Goal: Task Accomplishment & Management: Manage account settings

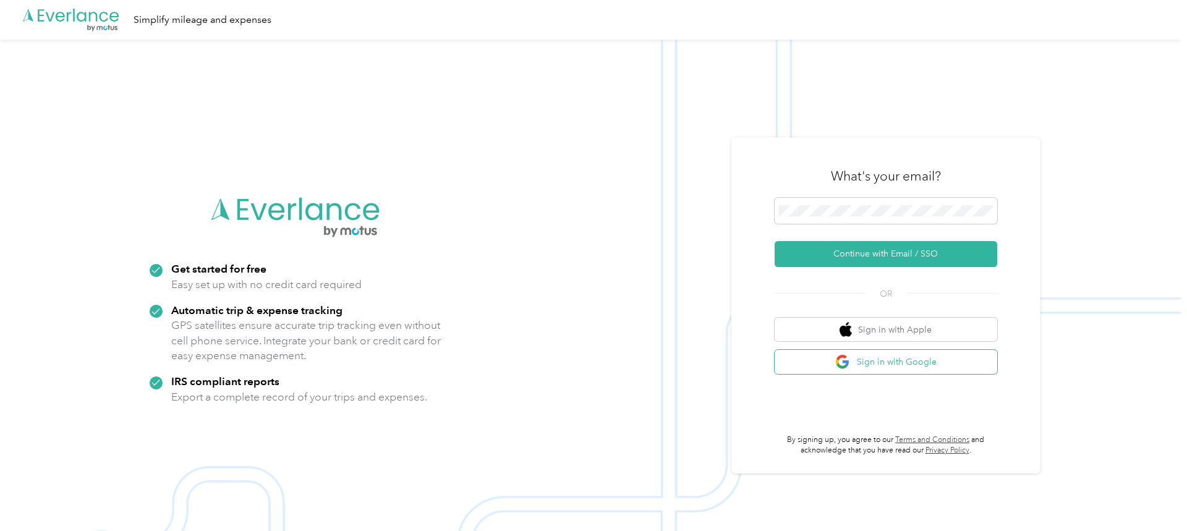
click at [835, 357] on button "Sign in with Google" at bounding box center [886, 362] width 223 height 24
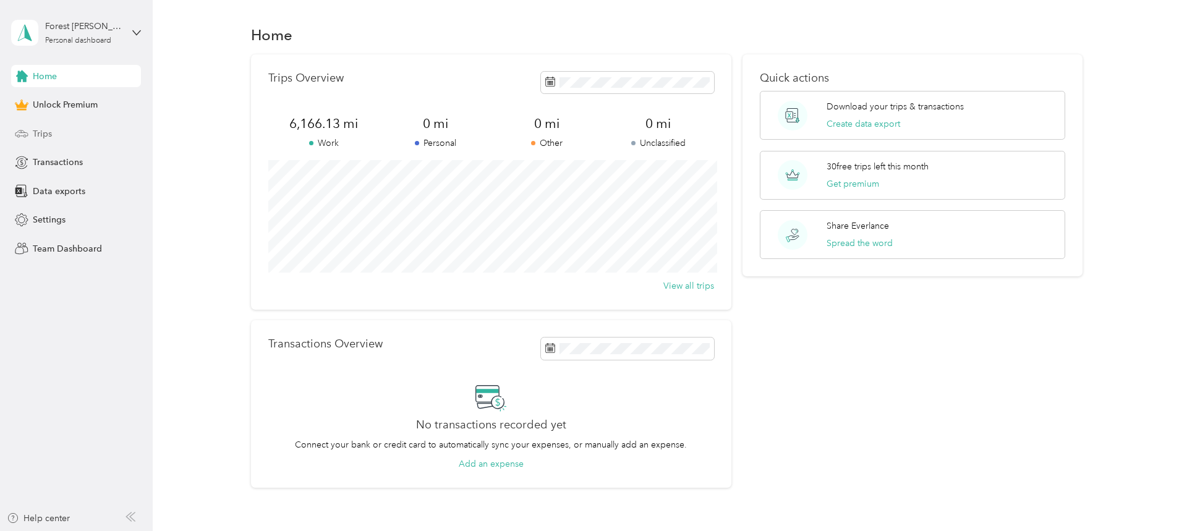
click at [64, 134] on div "Trips" at bounding box center [76, 133] width 130 height 22
click at [43, 134] on span "Trips" at bounding box center [42, 133] width 19 height 13
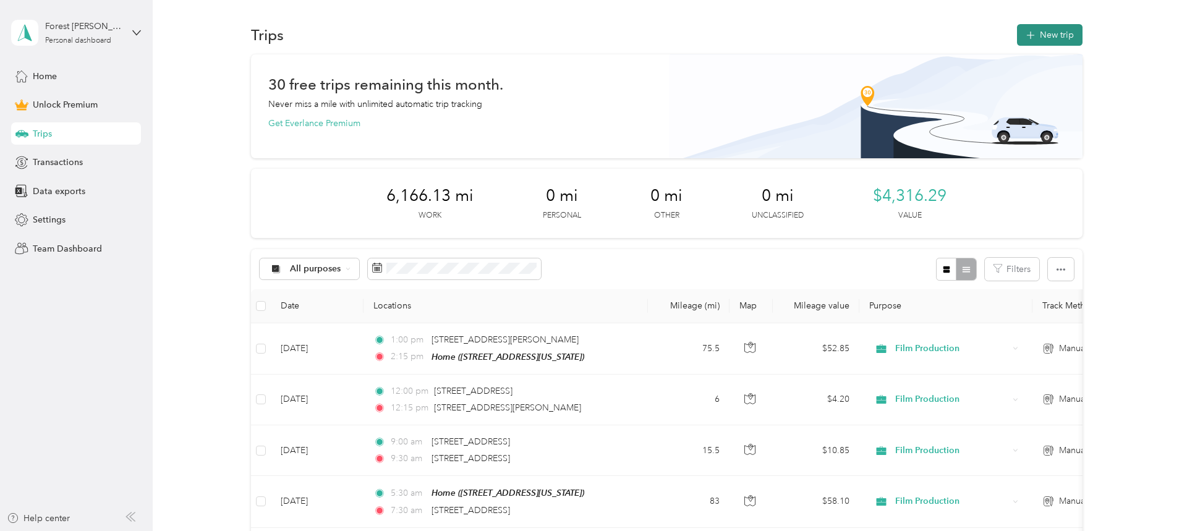
click at [1054, 32] on button "New trip" at bounding box center [1050, 35] width 66 height 22
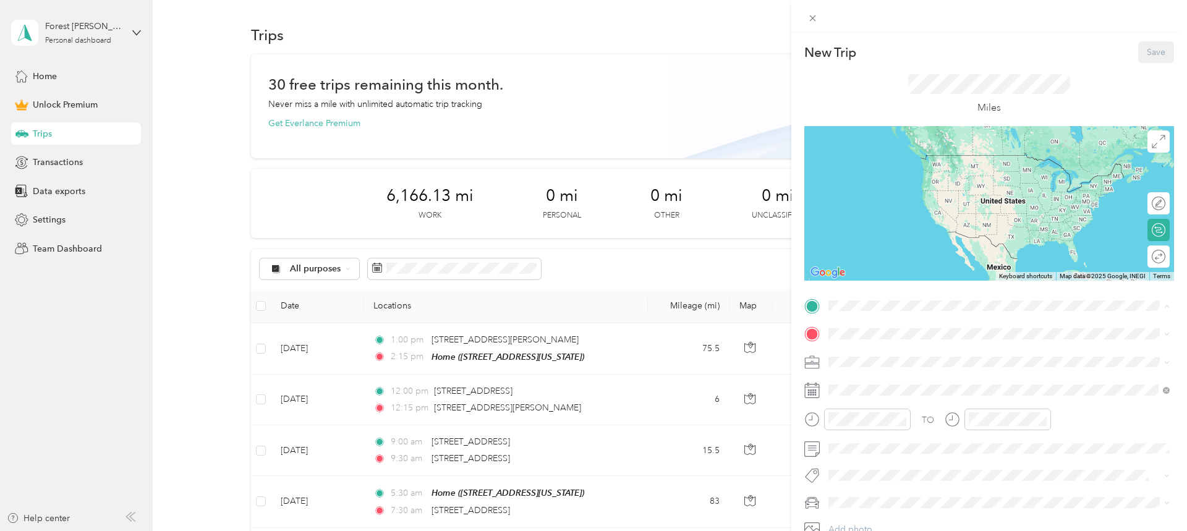
click at [897, 366] on span "5075 Winster Drive, 27106, Winston-Salem, North Carolina, United States" at bounding box center [914, 369] width 124 height 11
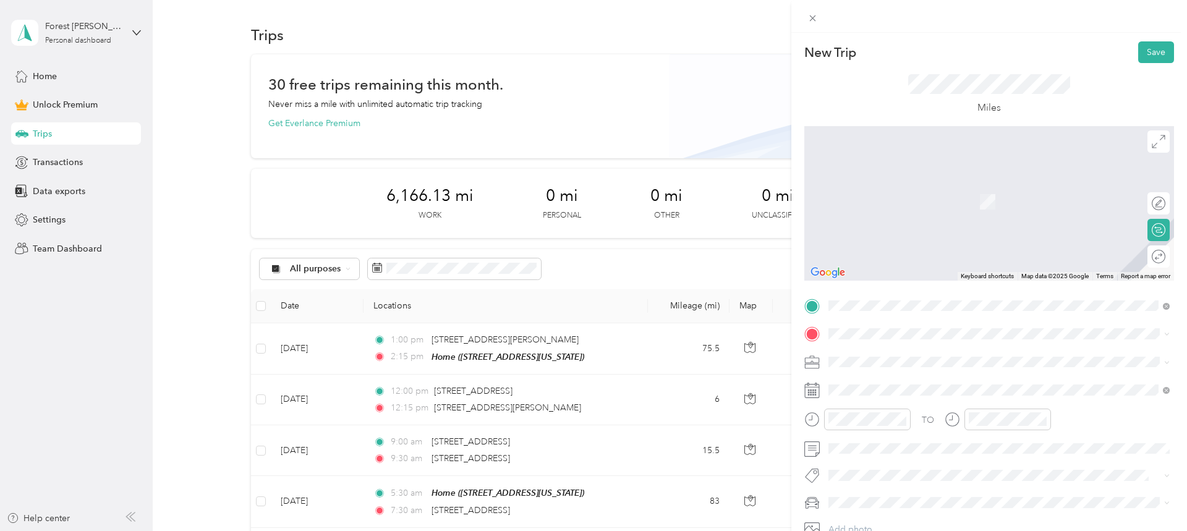
click at [876, 375] on span "120 West 3rd Street Winston-Salem, North Carolina 27101, United States" at bounding box center [914, 374] width 124 height 11
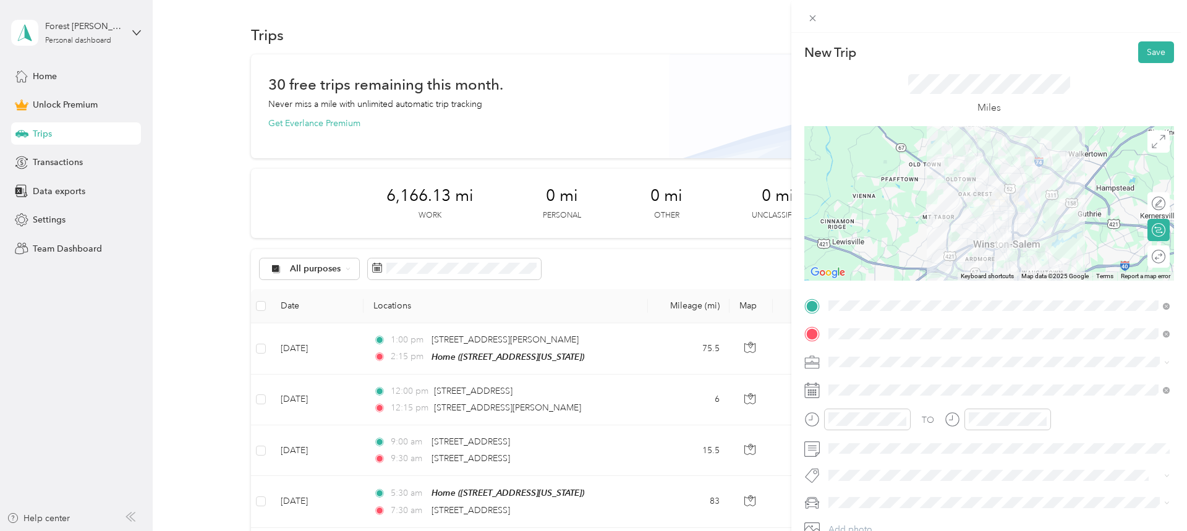
click at [868, 239] on li "Film Production" at bounding box center [999, 231] width 350 height 22
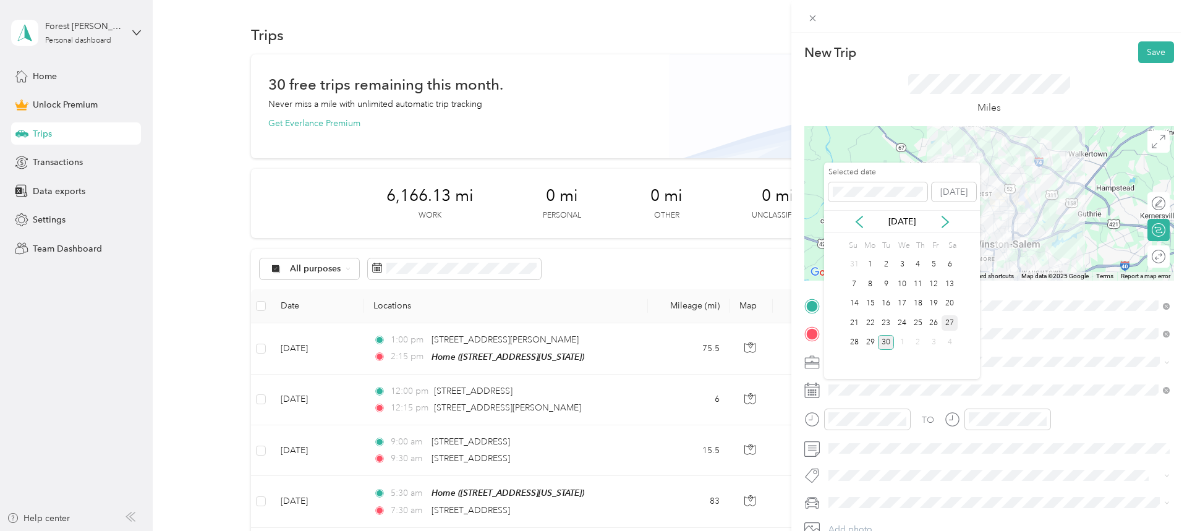
click at [951, 323] on div "27" at bounding box center [950, 322] width 16 height 15
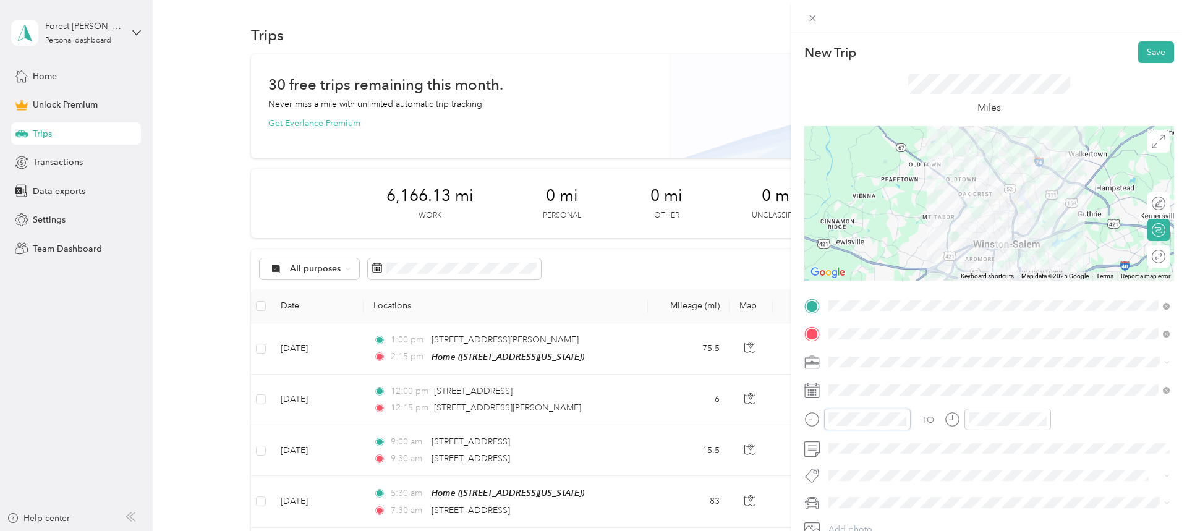
click at [821, 419] on div at bounding box center [858, 420] width 106 height 22
click at [863, 480] on span "Jeep Grand Cherokee" at bounding box center [877, 481] width 88 height 11
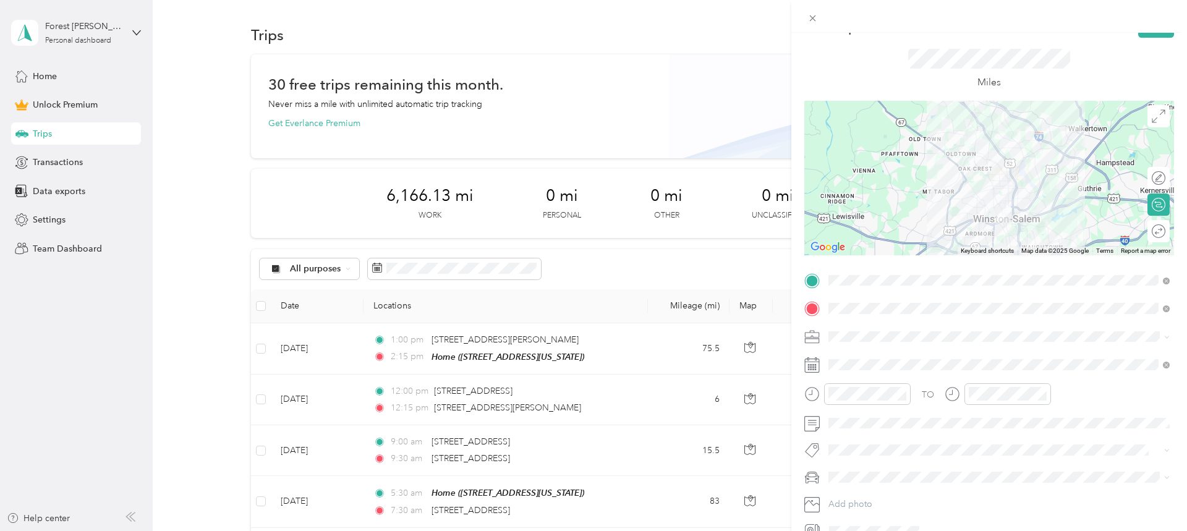
scroll to position [0, 0]
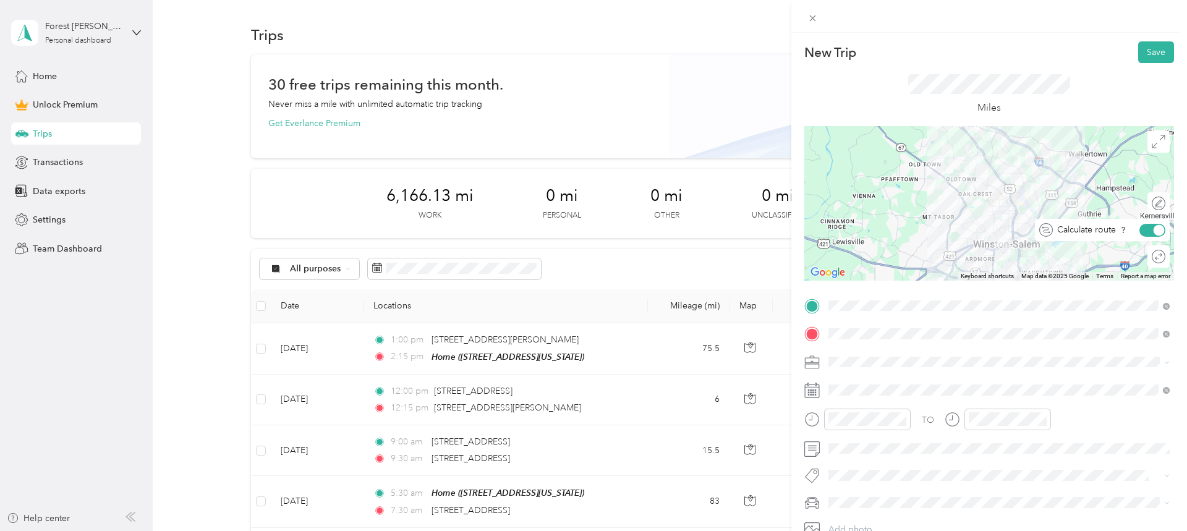
click at [1156, 231] on div at bounding box center [1159, 229] width 11 height 11
click at [1161, 54] on button "Save" at bounding box center [1157, 52] width 36 height 22
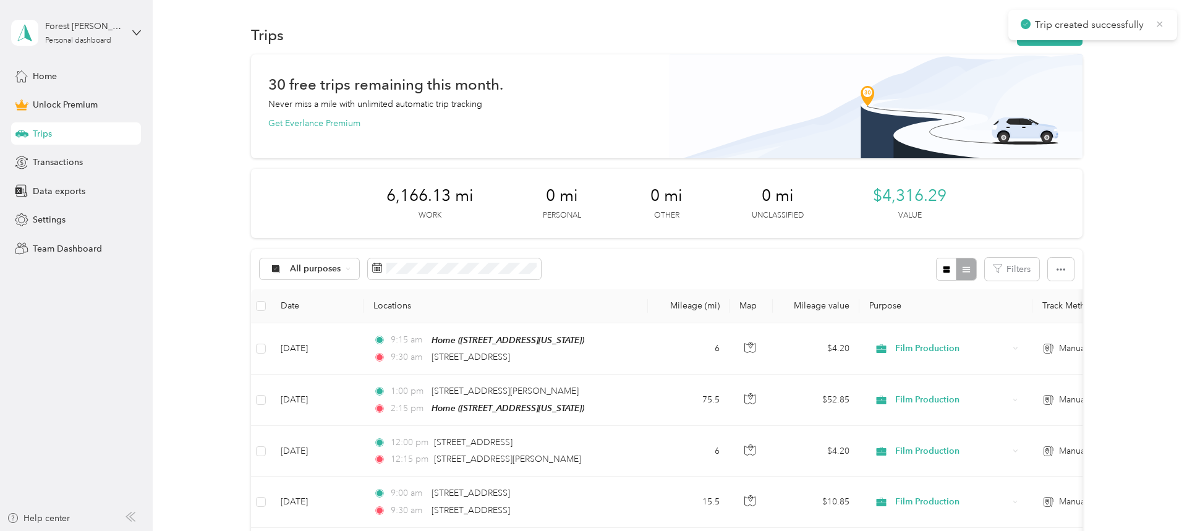
click at [1158, 22] on icon at bounding box center [1160, 24] width 10 height 11
click at [1062, 38] on button "New trip" at bounding box center [1050, 35] width 66 height 22
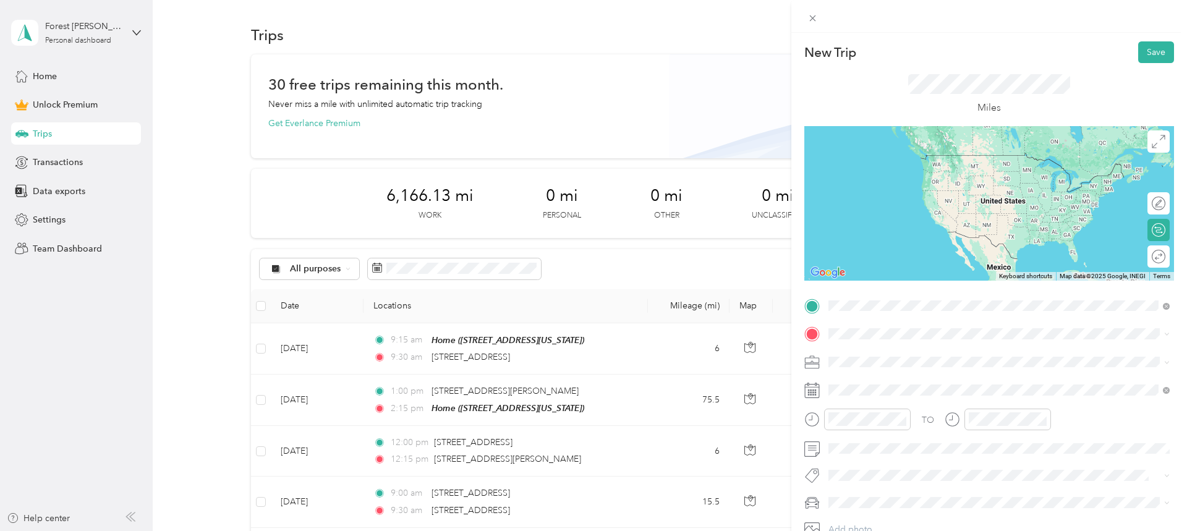
click at [889, 356] on span "120 West 3rd Street Winston-Salem, North Carolina 27101, United States" at bounding box center [914, 350] width 124 height 11
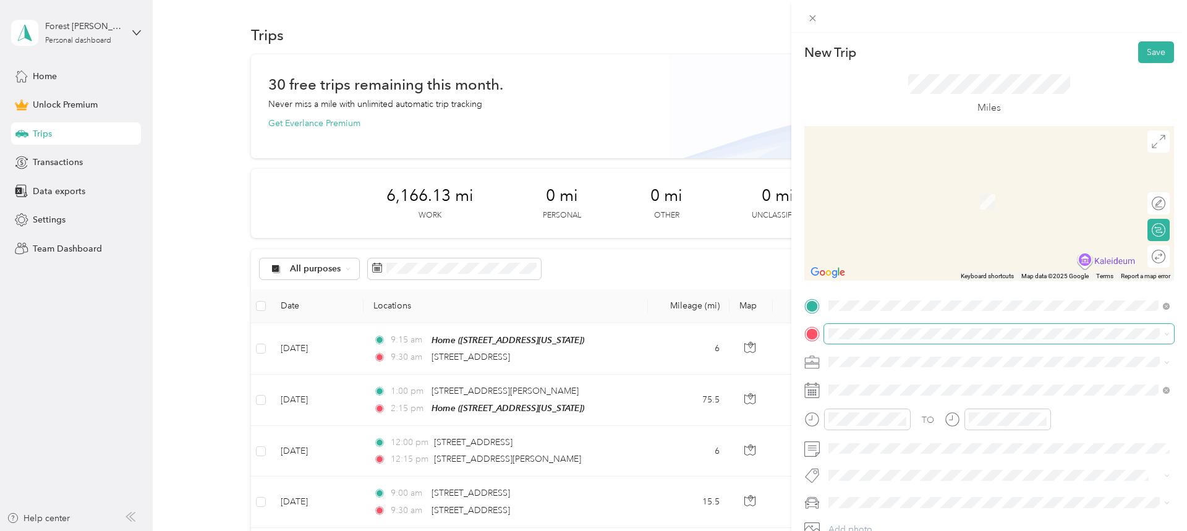
click at [863, 325] on span at bounding box center [999, 334] width 350 height 20
click at [868, 375] on span "1650 Hanes Mall Boulevard Winston-Salem, North Carolina 27103, United States" at bounding box center [948, 378] width 192 height 11
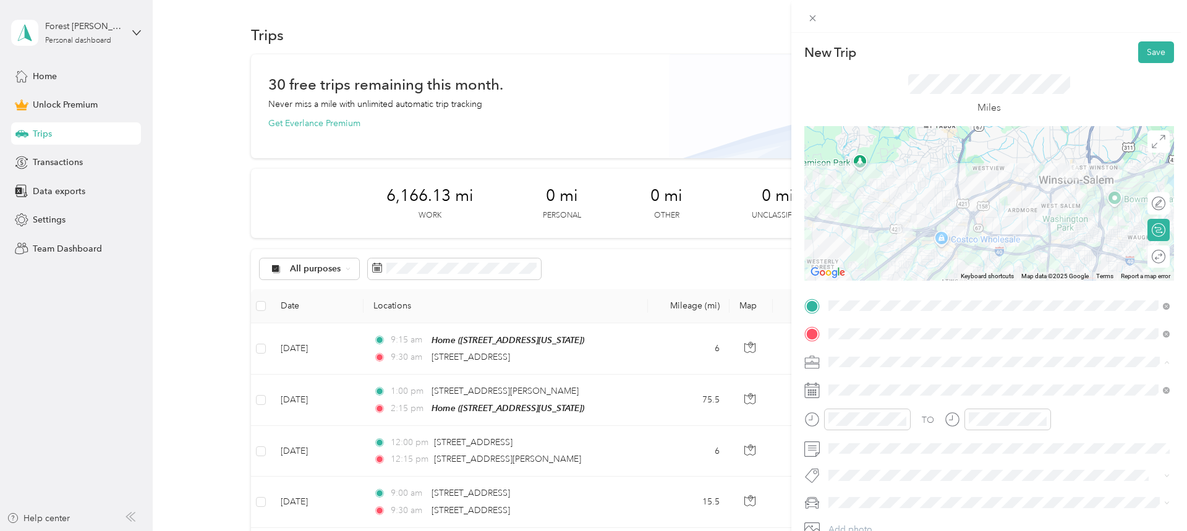
click at [904, 238] on li "Film Production" at bounding box center [999, 232] width 350 height 22
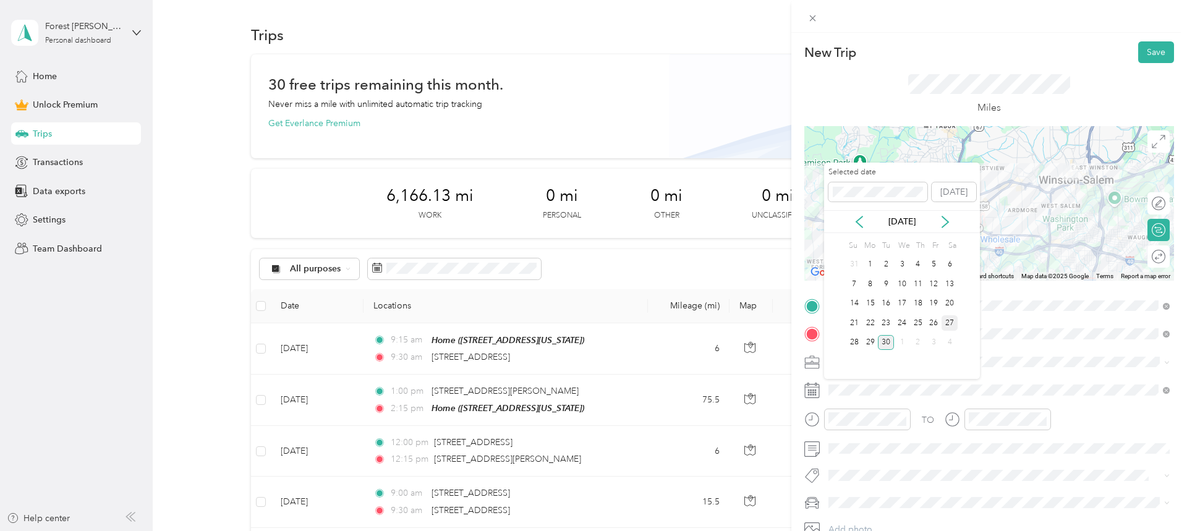
click at [949, 322] on div "27" at bounding box center [950, 322] width 16 height 15
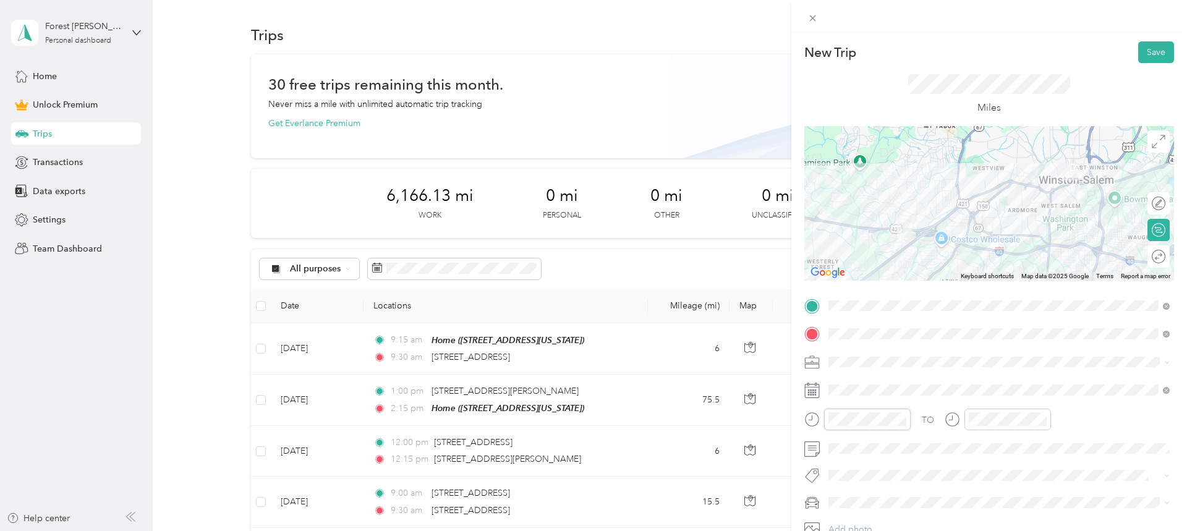
click at [819, 418] on div at bounding box center [858, 420] width 106 height 22
click at [875, 477] on span "Jeep Grand Cherokee" at bounding box center [877, 481] width 88 height 11
click at [1157, 232] on div at bounding box center [1159, 229] width 11 height 11
click at [1145, 51] on button "Save" at bounding box center [1157, 52] width 36 height 22
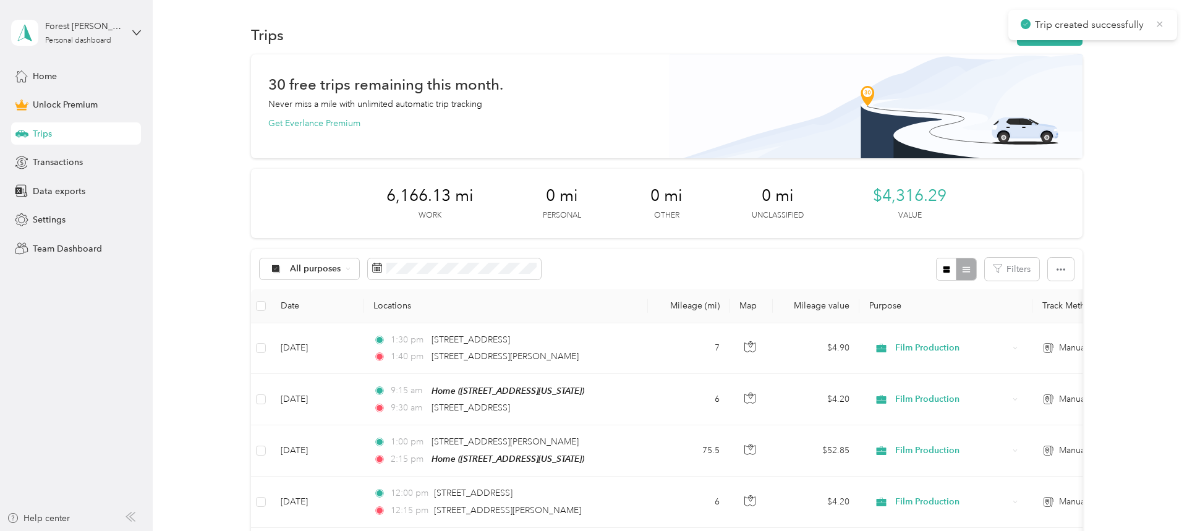
click at [1161, 24] on icon at bounding box center [1160, 24] width 10 height 11
click at [1070, 35] on button "New trip" at bounding box center [1050, 35] width 66 height 22
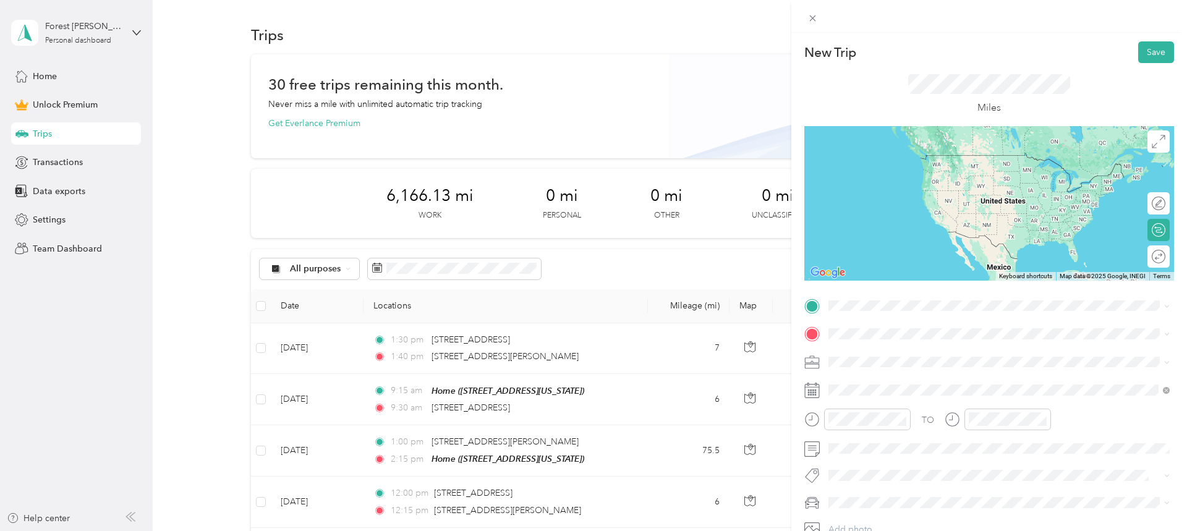
click at [870, 349] on span "1650 Hanes Mall Boulevard Winston-Salem, North Carolina 27103, United States" at bounding box center [948, 348] width 192 height 11
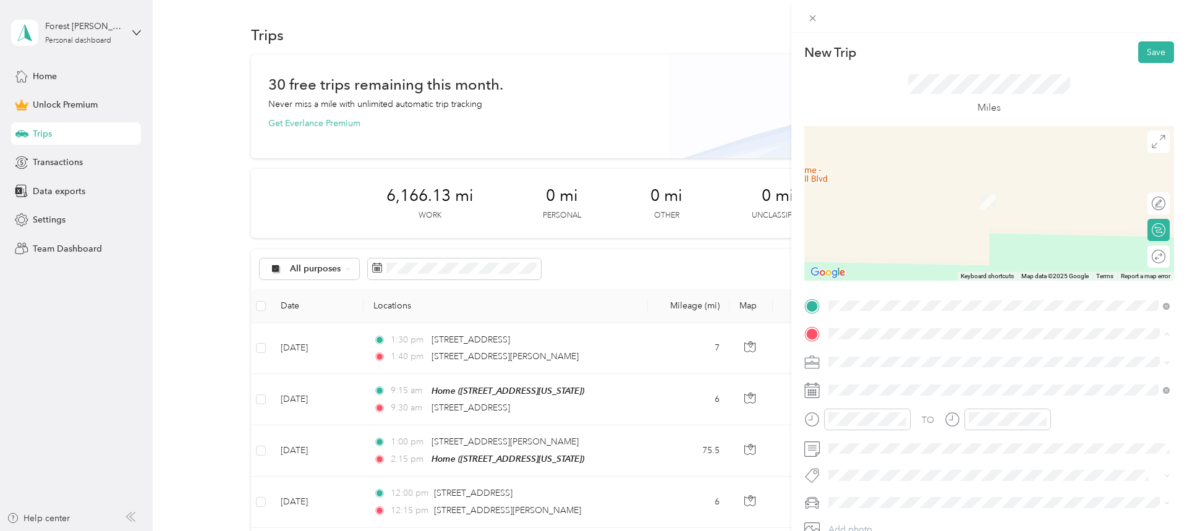
click at [864, 382] on strong "Home" at bounding box center [864, 382] width 24 height 11
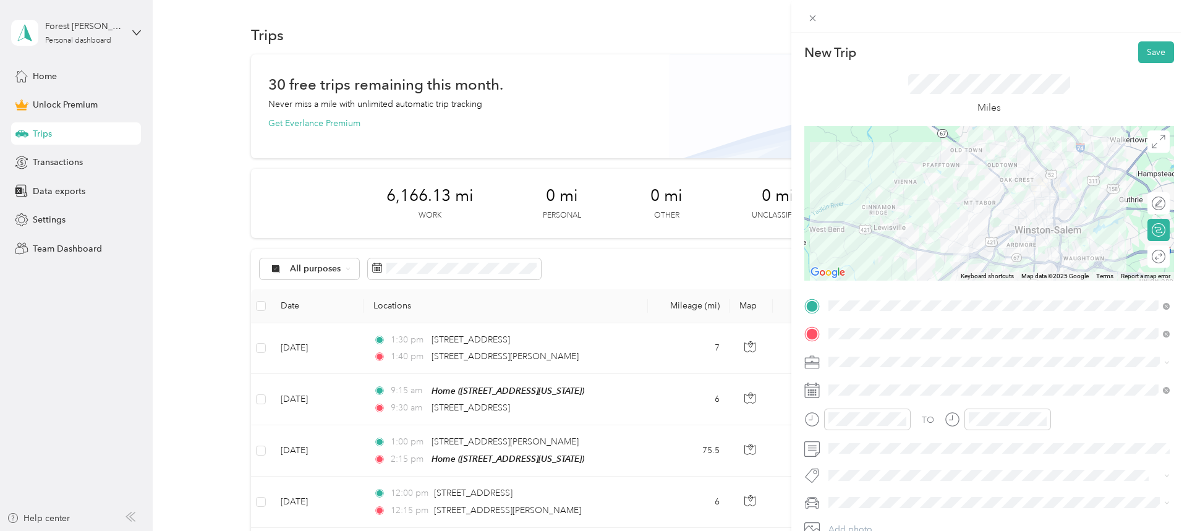
click at [871, 229] on span "Film Production" at bounding box center [863, 232] width 61 height 11
click at [1171, 231] on div at bounding box center [1171, 229] width 0 height 11
click at [824, 419] on div at bounding box center [867, 420] width 87 height 22
click at [863, 478] on span "Jeep Grand Cherokee" at bounding box center [877, 481] width 88 height 11
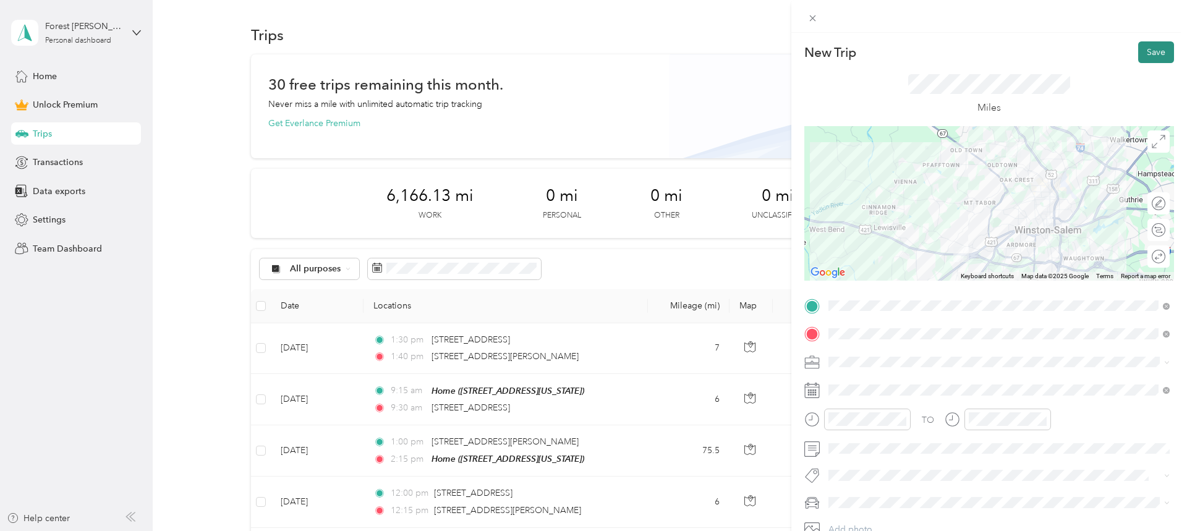
click at [1157, 48] on button "Save" at bounding box center [1157, 52] width 36 height 22
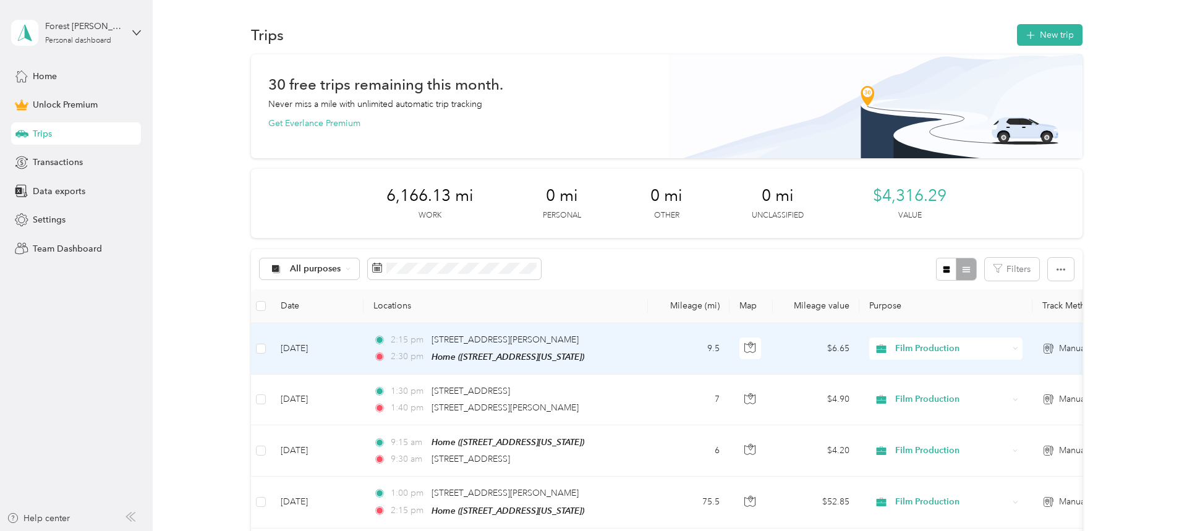
click at [663, 343] on td "9.5" at bounding box center [689, 348] width 82 height 51
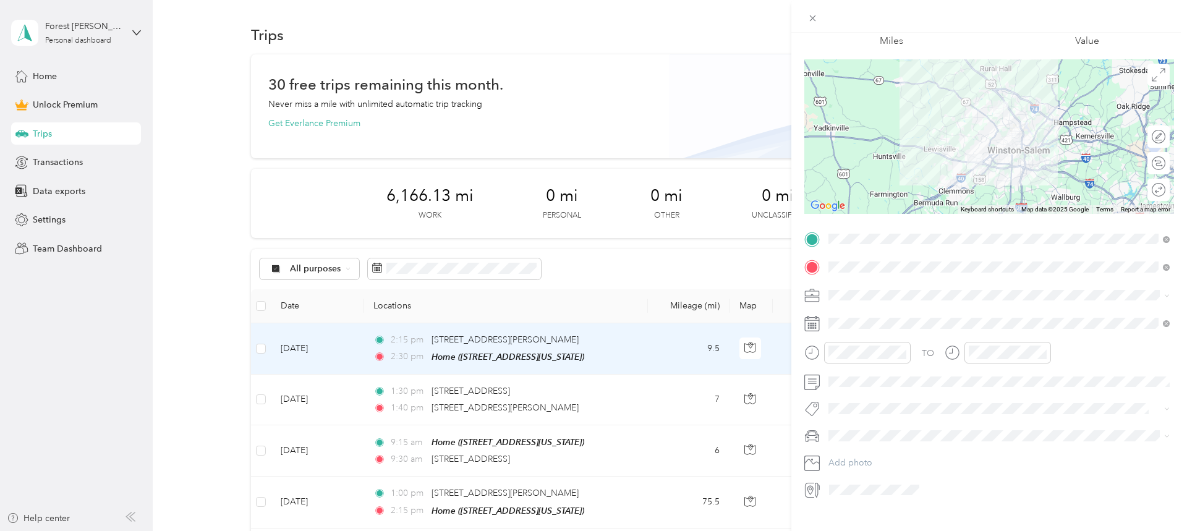
scroll to position [75, 0]
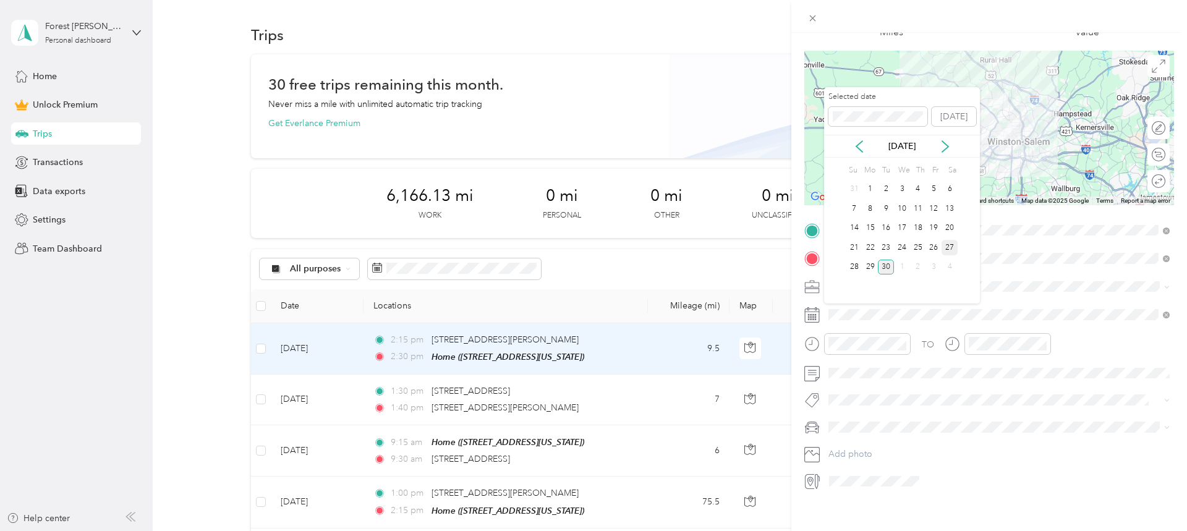
click at [951, 255] on div "27" at bounding box center [950, 247] width 16 height 15
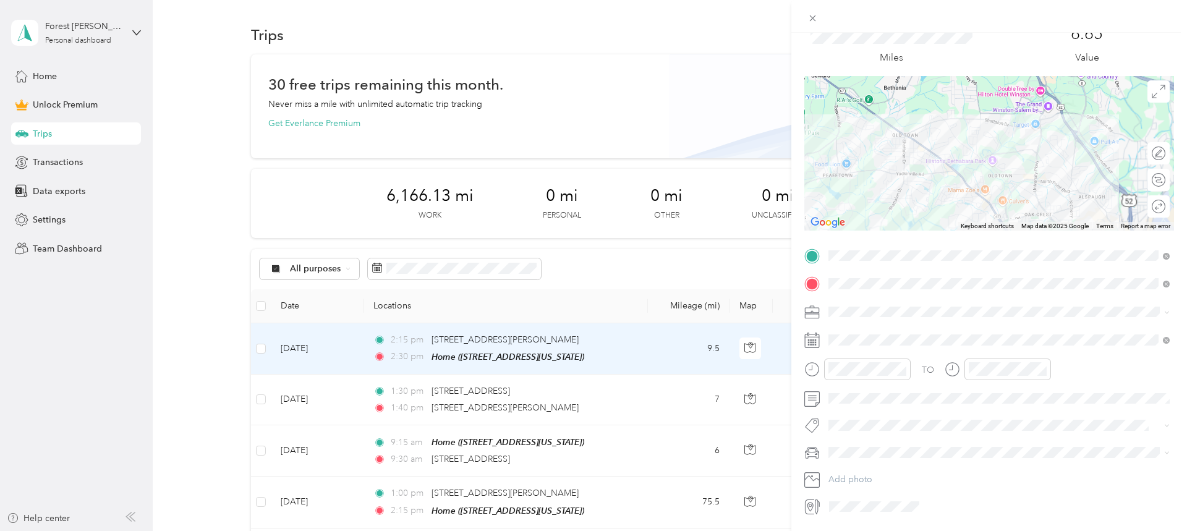
scroll to position [0, 0]
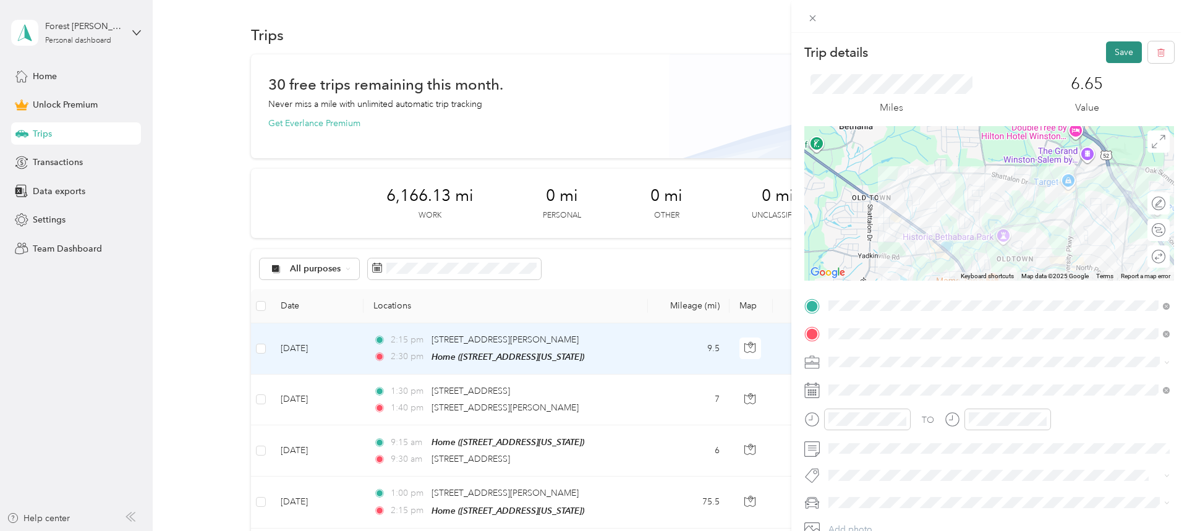
click at [1124, 49] on button "Save" at bounding box center [1124, 52] width 36 height 22
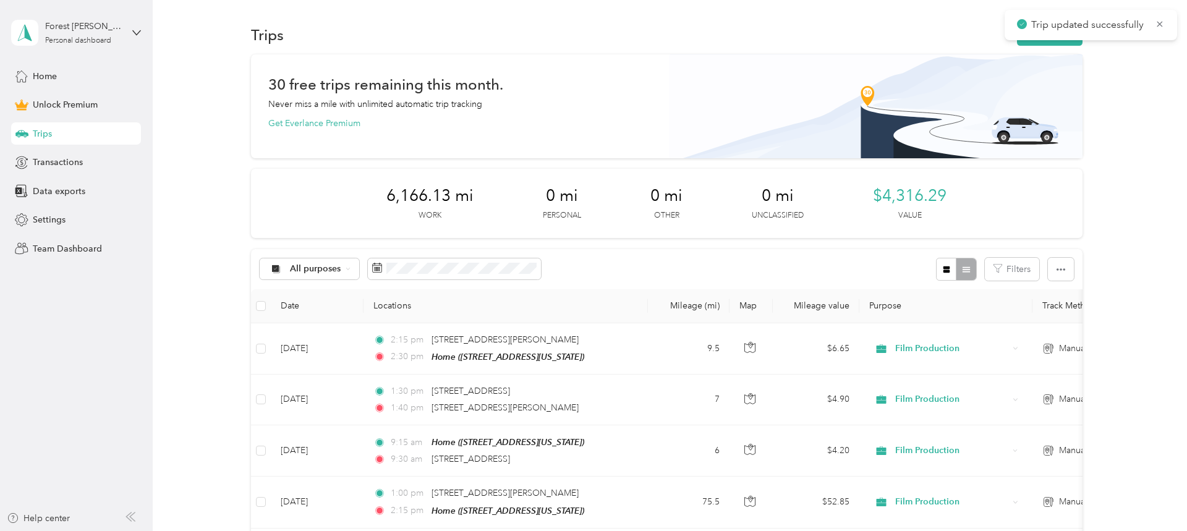
drag, startPoint x: 1158, startPoint y: 22, endPoint x: 1121, endPoint y: 30, distance: 37.8
click at [1158, 22] on icon at bounding box center [1160, 24] width 10 height 11
click at [1064, 33] on button "New trip" at bounding box center [1050, 35] width 66 height 22
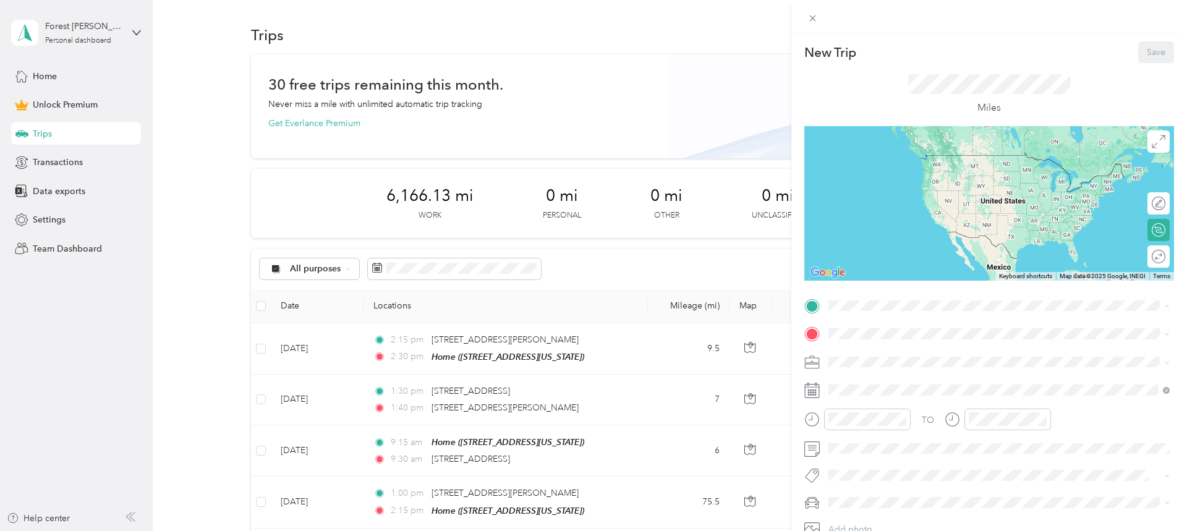
click at [886, 360] on div "Home 5075 Winster Drive, 27106, Winston-Salem, North Carolina, United States" at bounding box center [914, 362] width 124 height 26
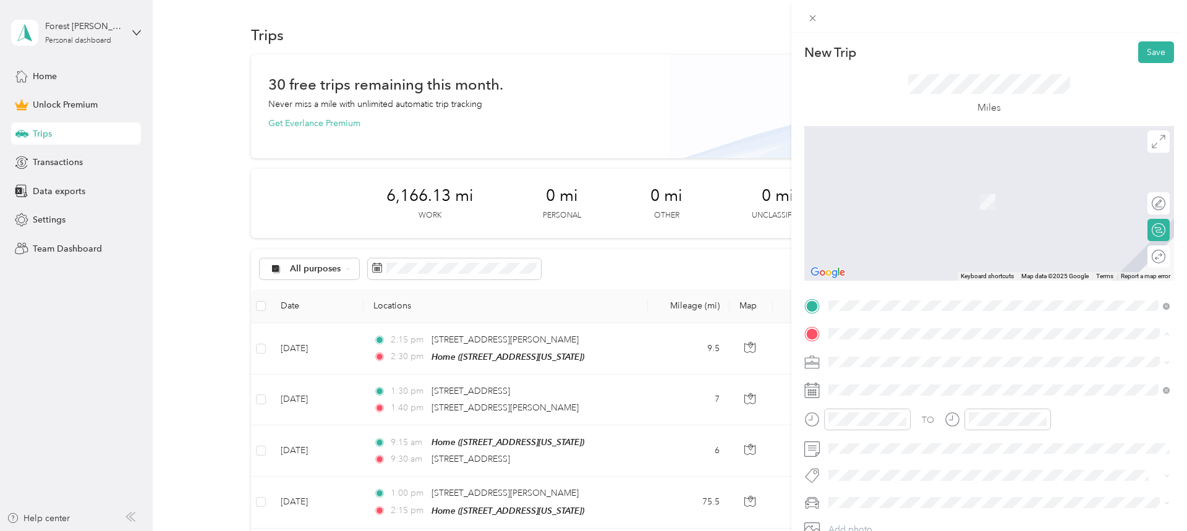
click at [902, 384] on span "120 West 3rd Street Winston-Salem, North Carolina 27101, United States" at bounding box center [914, 378] width 124 height 11
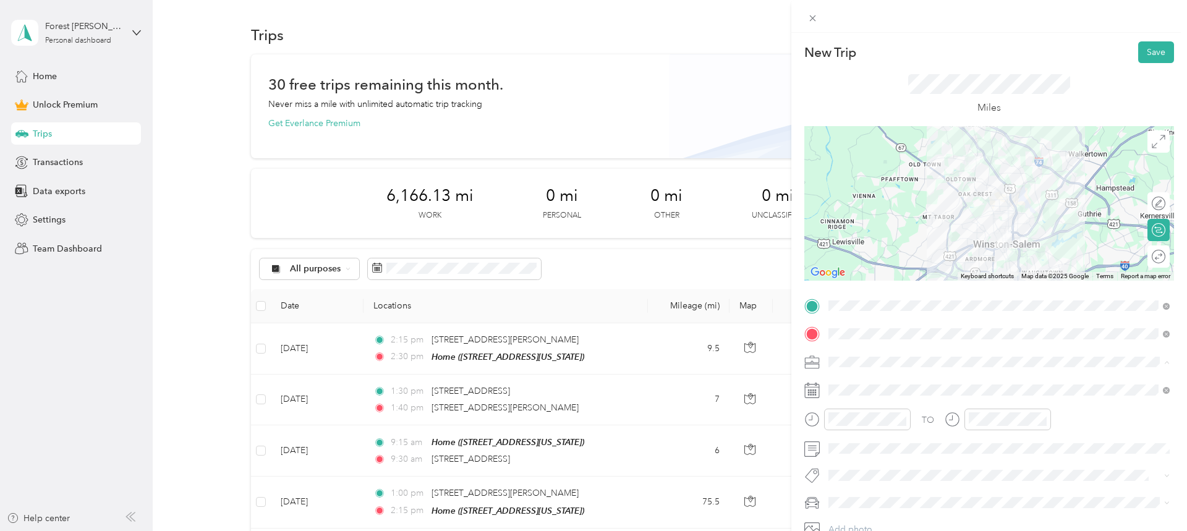
drag, startPoint x: 899, startPoint y: 234, endPoint x: 868, endPoint y: 370, distance: 139.4
click at [899, 234] on li "Film Production" at bounding box center [999, 232] width 350 height 22
click at [820, 420] on div at bounding box center [858, 420] width 106 height 22
click at [895, 480] on span "Jeep Grand Cherokee" at bounding box center [877, 481] width 88 height 11
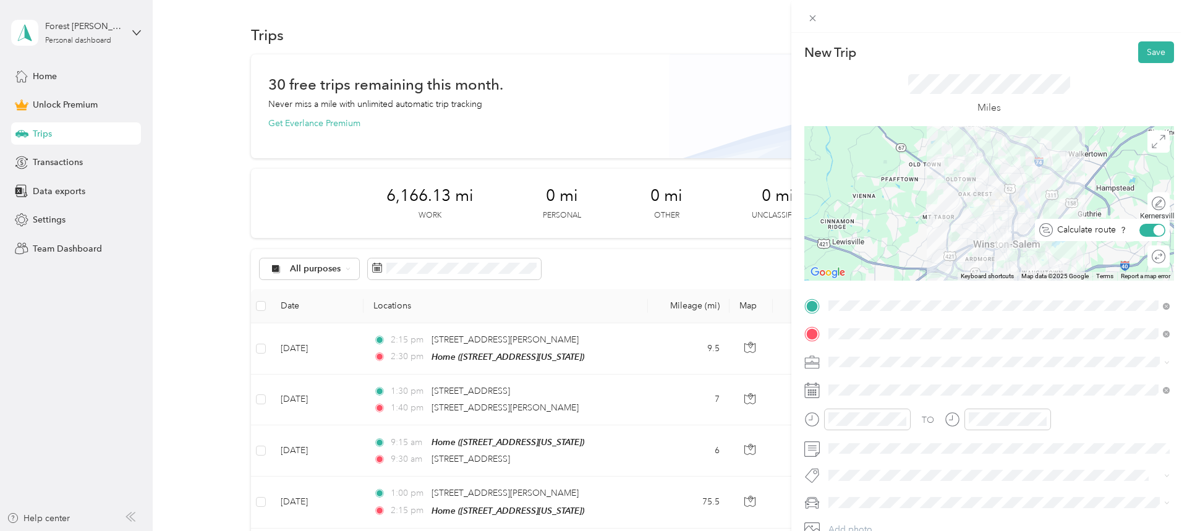
drag, startPoint x: 1155, startPoint y: 231, endPoint x: 1124, endPoint y: 190, distance: 51.3
click at [1155, 231] on div at bounding box center [1159, 229] width 11 height 11
click at [1158, 45] on button "Save" at bounding box center [1157, 52] width 36 height 22
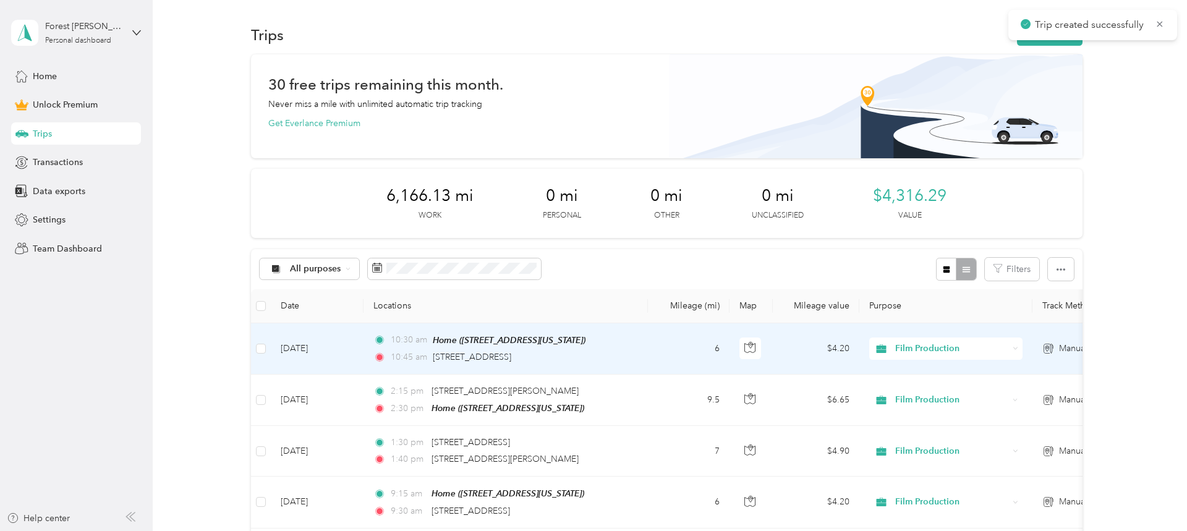
click at [650, 348] on td "6" at bounding box center [689, 348] width 82 height 51
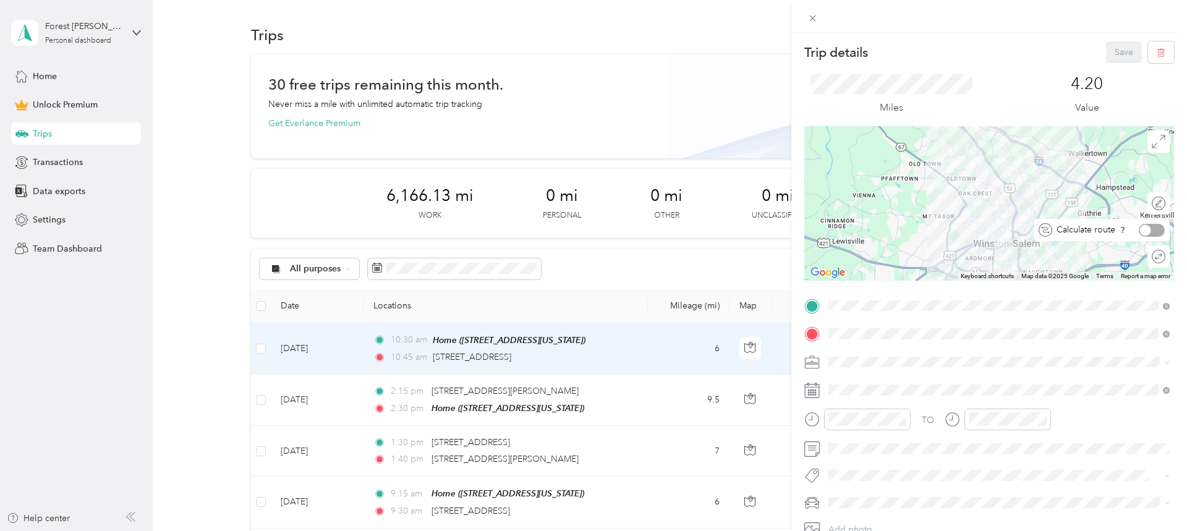
click at [1153, 231] on div at bounding box center [1152, 230] width 26 height 13
click at [1153, 257] on div at bounding box center [1153, 256] width 26 height 13
click at [1153, 233] on div at bounding box center [1153, 230] width 26 height 13
click at [1121, 53] on button "Save" at bounding box center [1124, 52] width 36 height 22
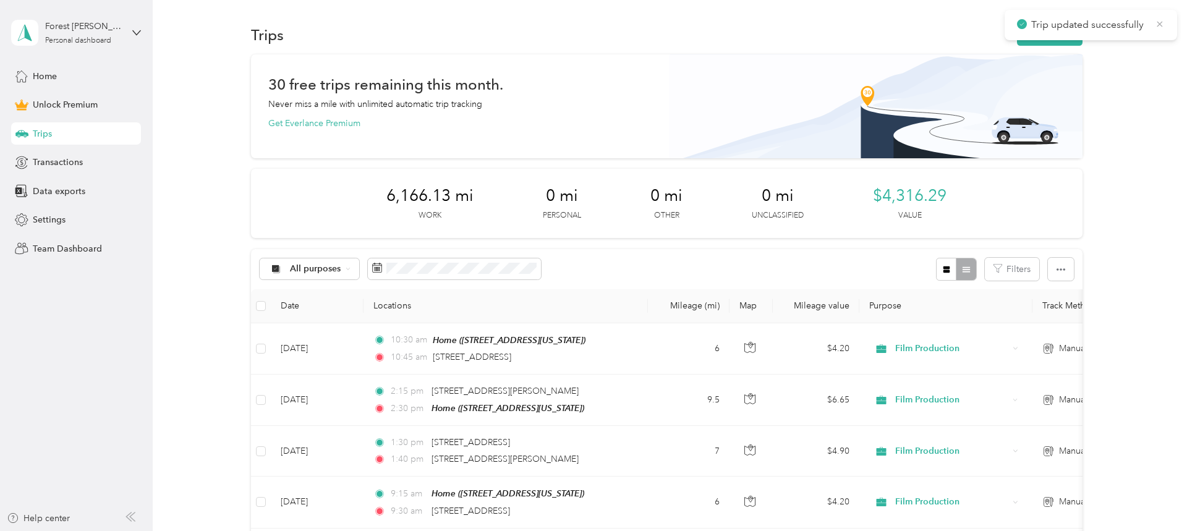
click at [1159, 23] on icon at bounding box center [1161, 24] width 6 height 6
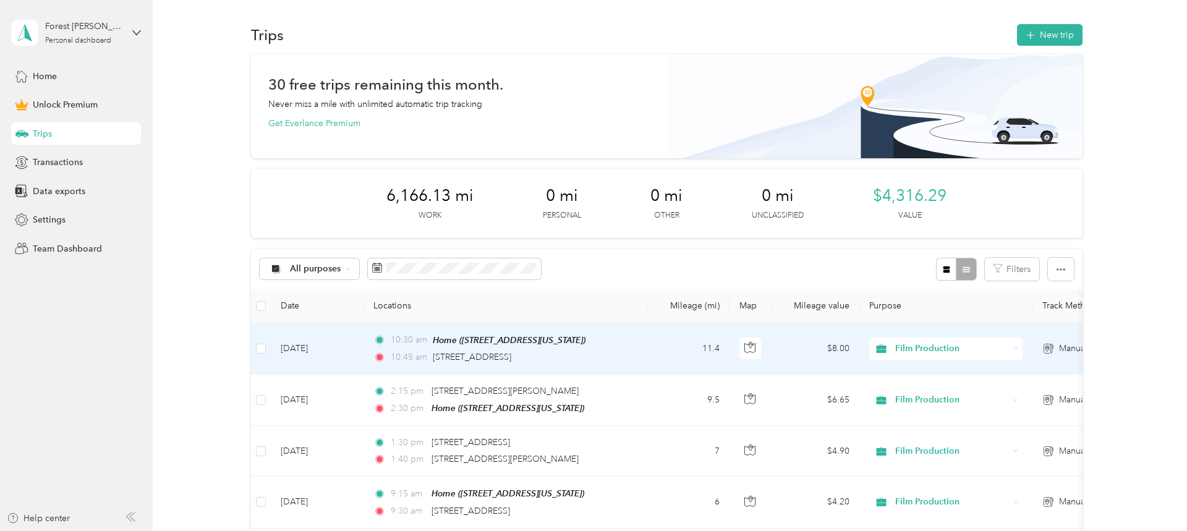
click at [664, 348] on td "11.4" at bounding box center [689, 348] width 82 height 51
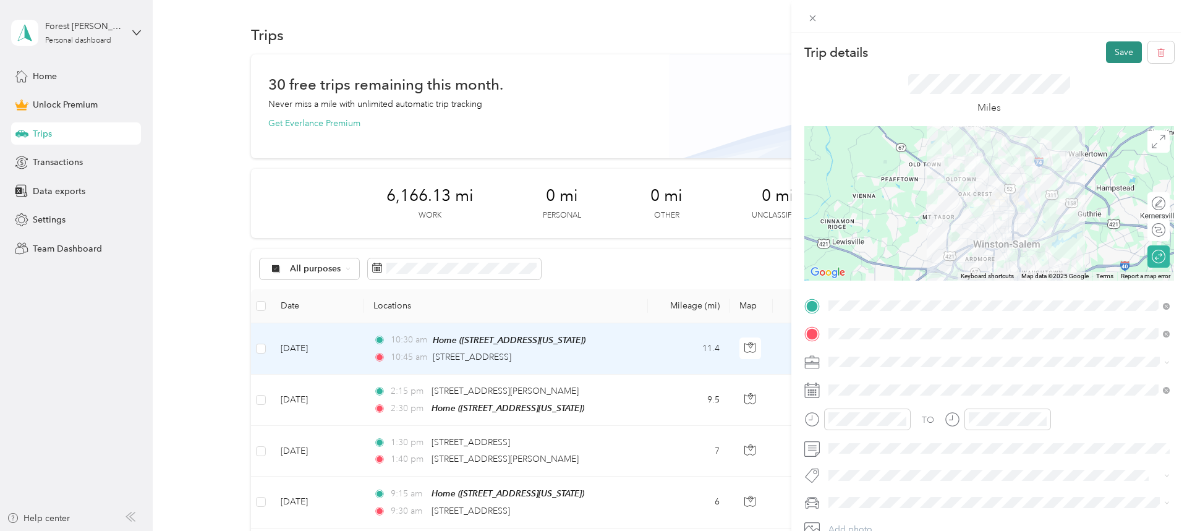
click at [1125, 53] on button "Save" at bounding box center [1124, 52] width 36 height 22
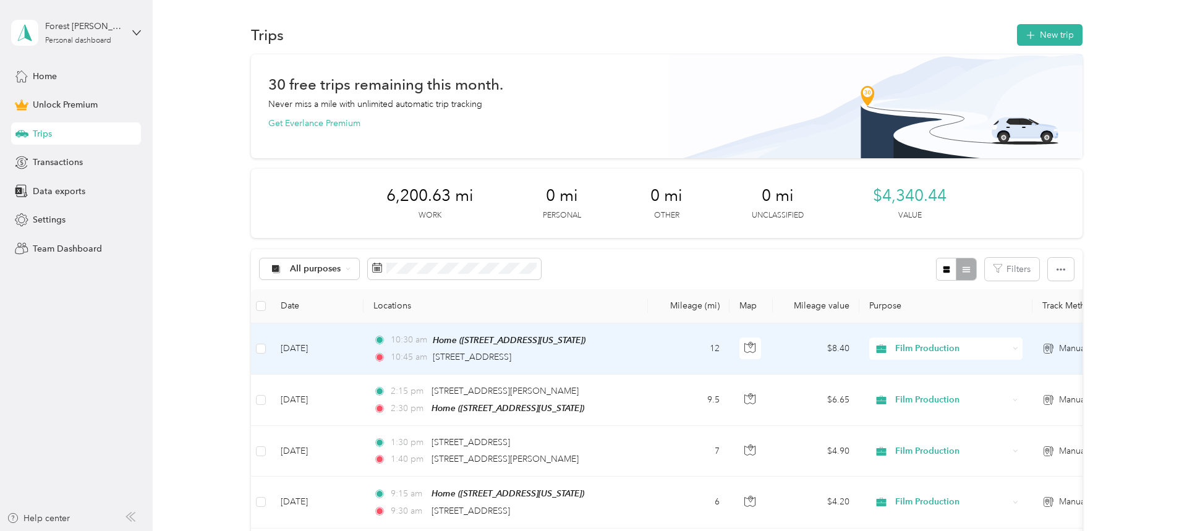
click at [648, 352] on td "12" at bounding box center [689, 348] width 82 height 51
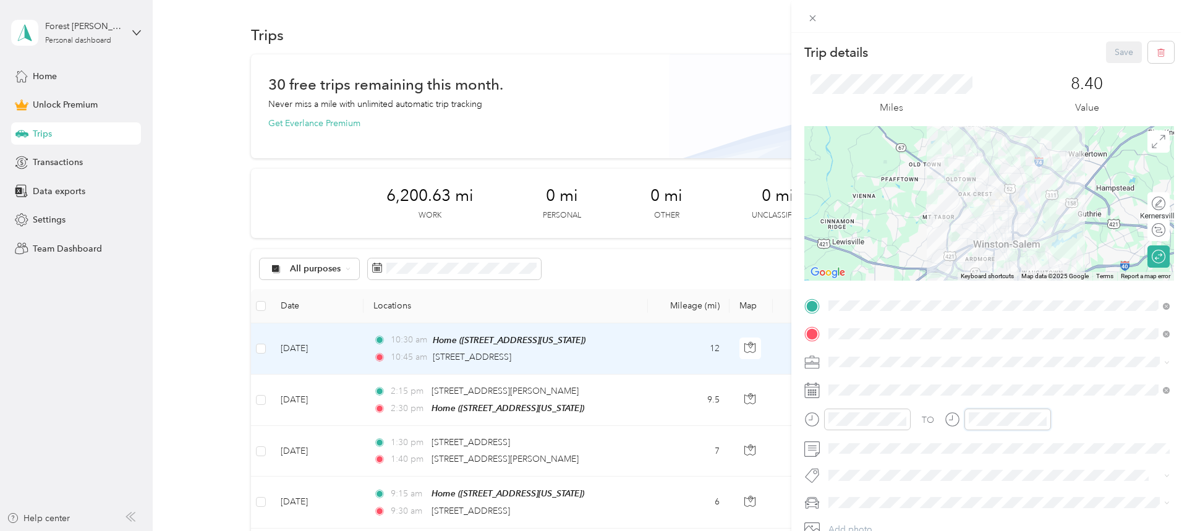
click at [963, 417] on div at bounding box center [998, 420] width 106 height 22
click at [1114, 58] on button "Save" at bounding box center [1124, 52] width 36 height 22
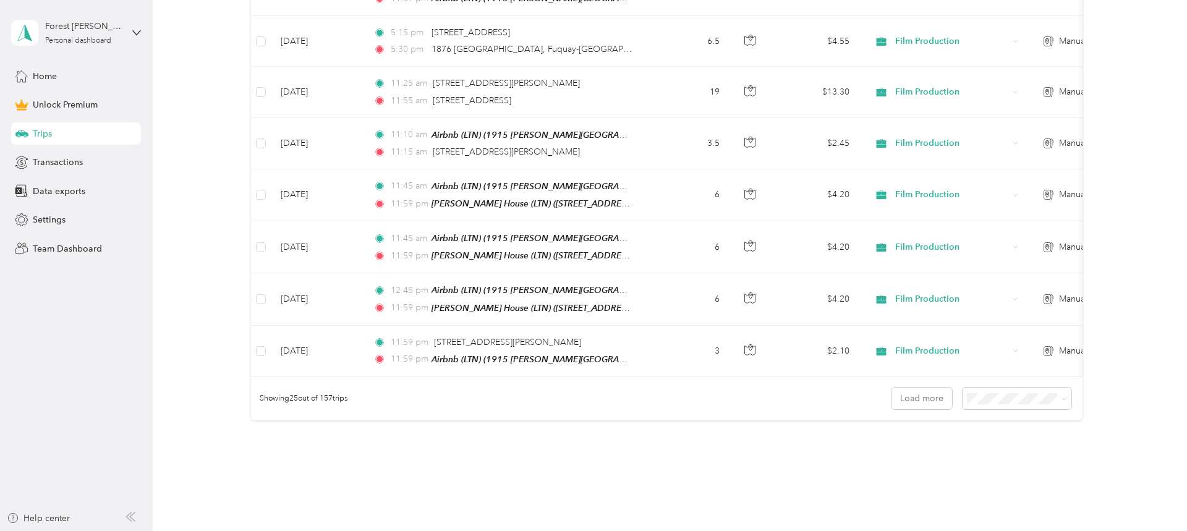
scroll to position [1278, 0]
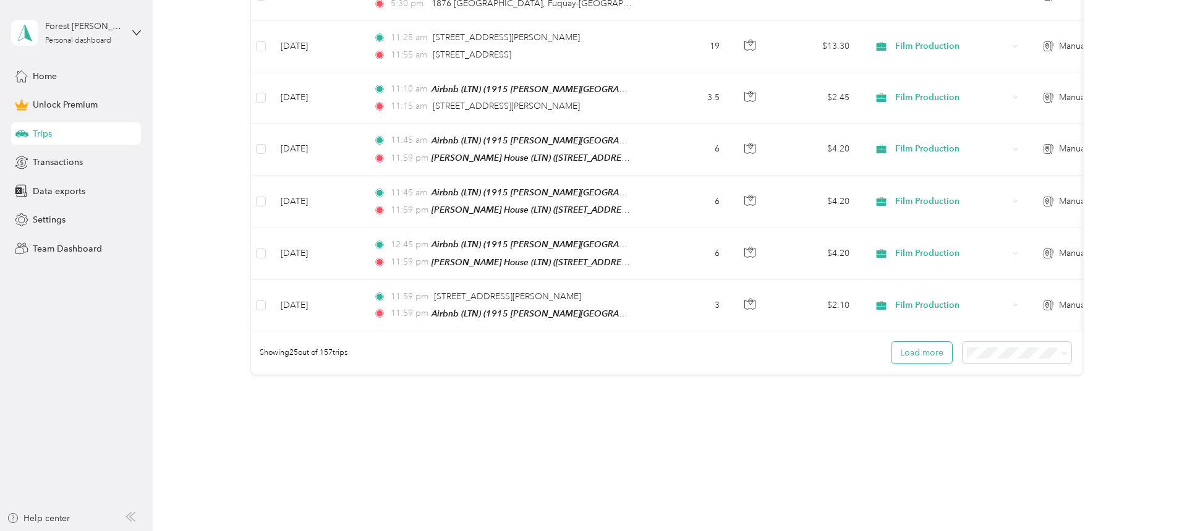
click at [928, 343] on button "Load more" at bounding box center [922, 353] width 61 height 22
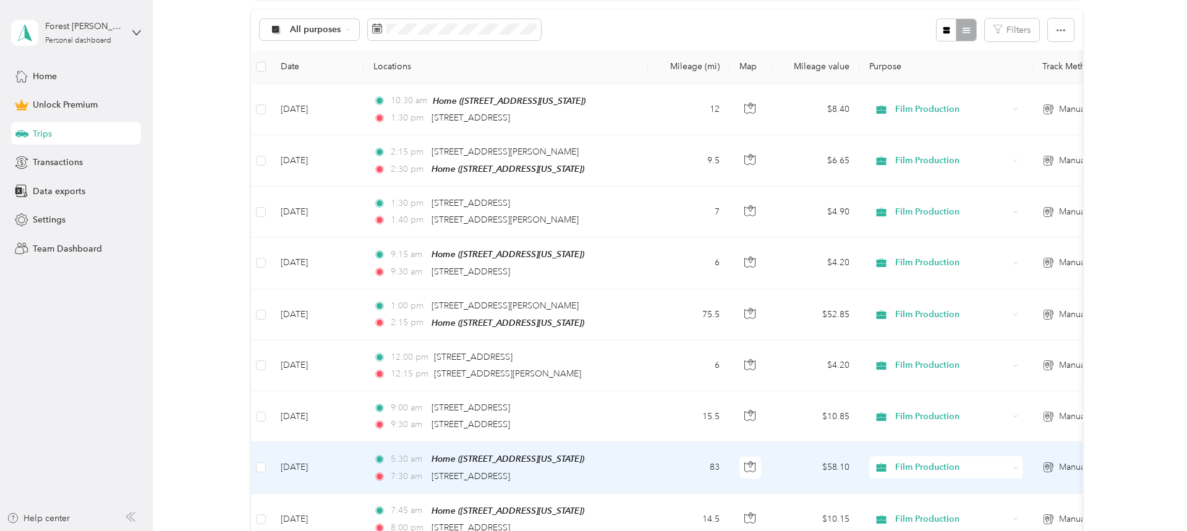
scroll to position [0, 0]
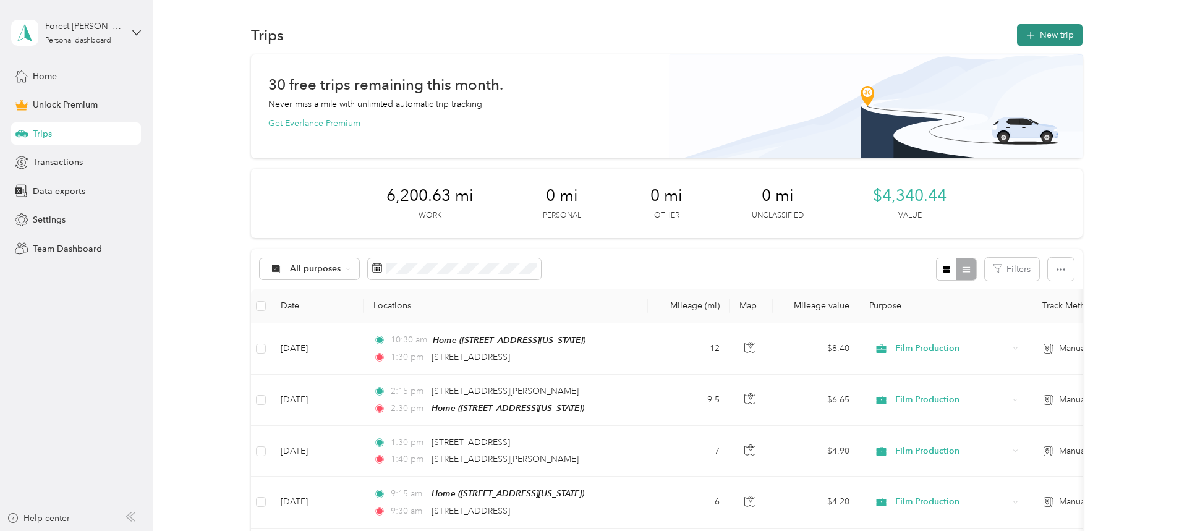
click at [1066, 25] on button "New trip" at bounding box center [1050, 35] width 66 height 22
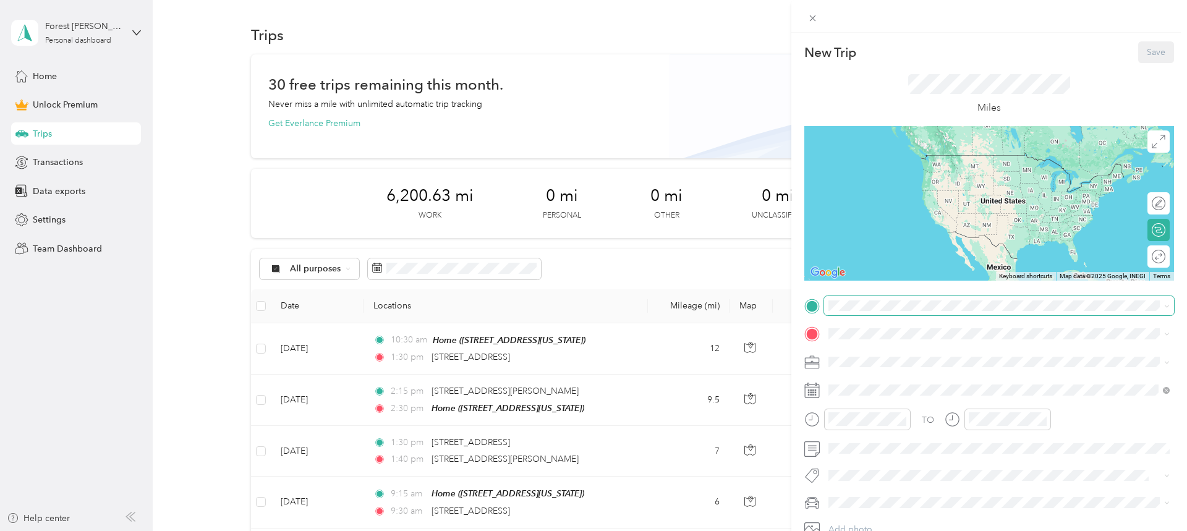
scroll to position [3, 0]
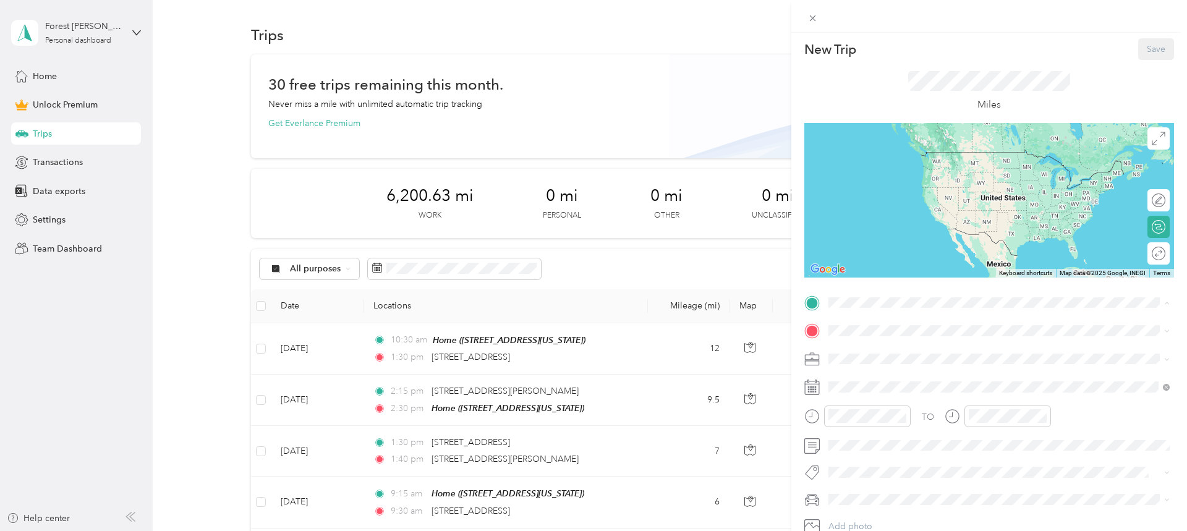
click at [893, 353] on div "Home 5075 Winster Drive, 27106, Winston-Salem, North Carolina, United States" at bounding box center [914, 359] width 124 height 26
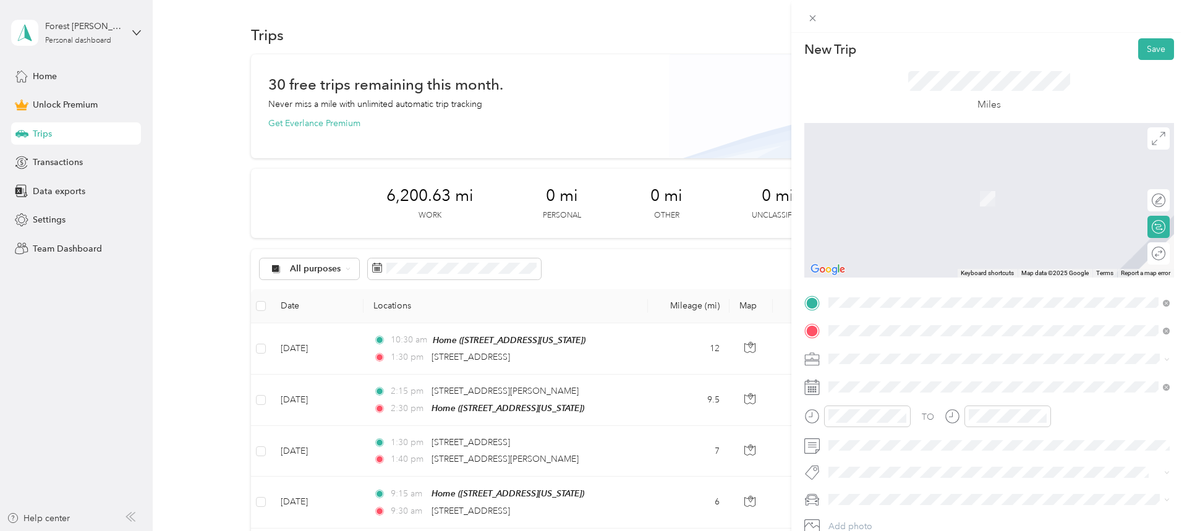
click at [897, 374] on span "4985 University Parkway Winston-Salem, North Carolina 27106, United States" at bounding box center [914, 375] width 124 height 11
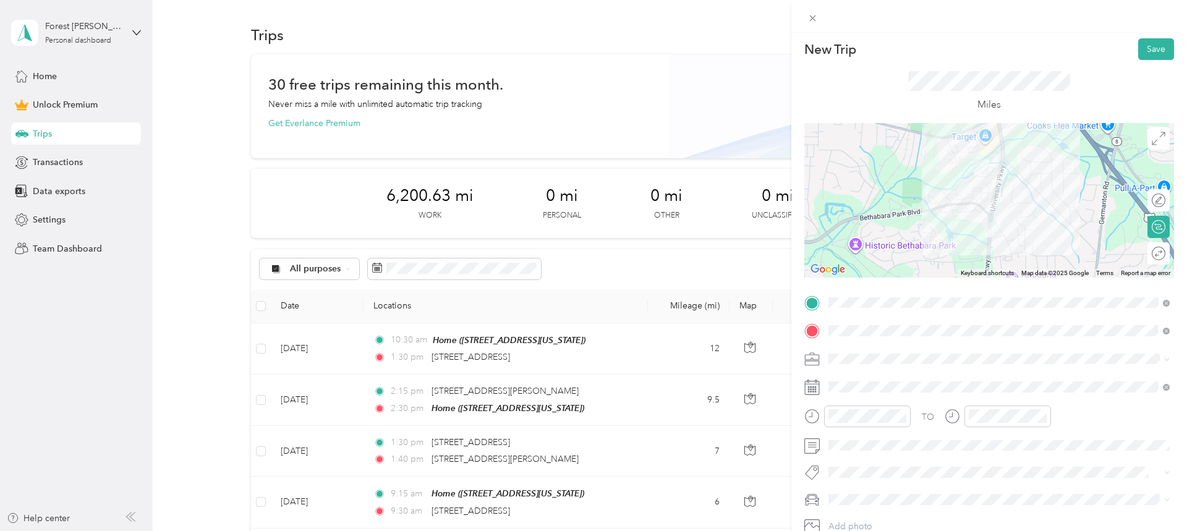
click at [876, 230] on div "Film Production" at bounding box center [999, 224] width 333 height 13
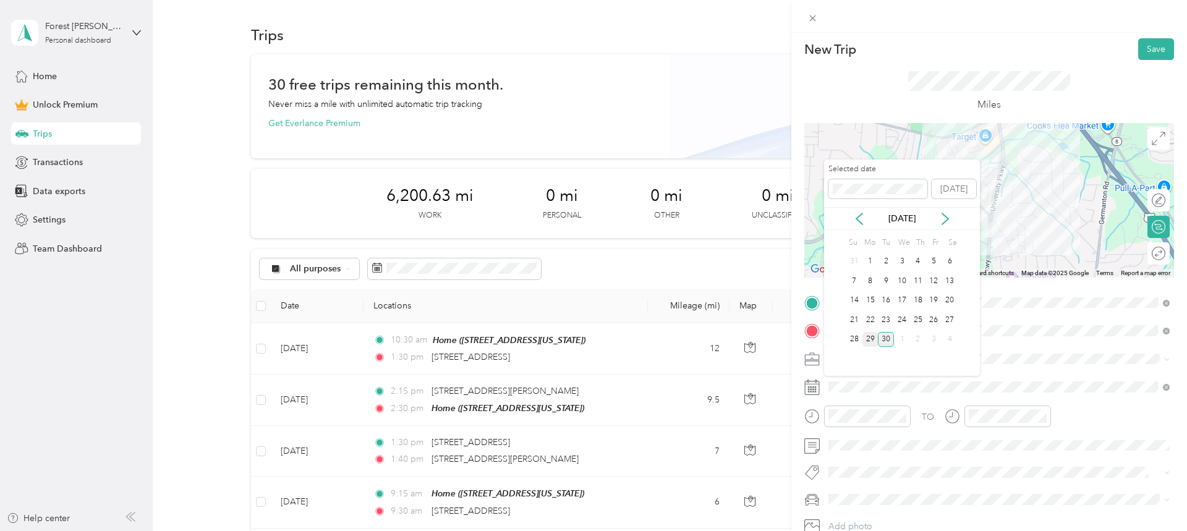
click at [870, 339] on div "29" at bounding box center [871, 339] width 16 height 15
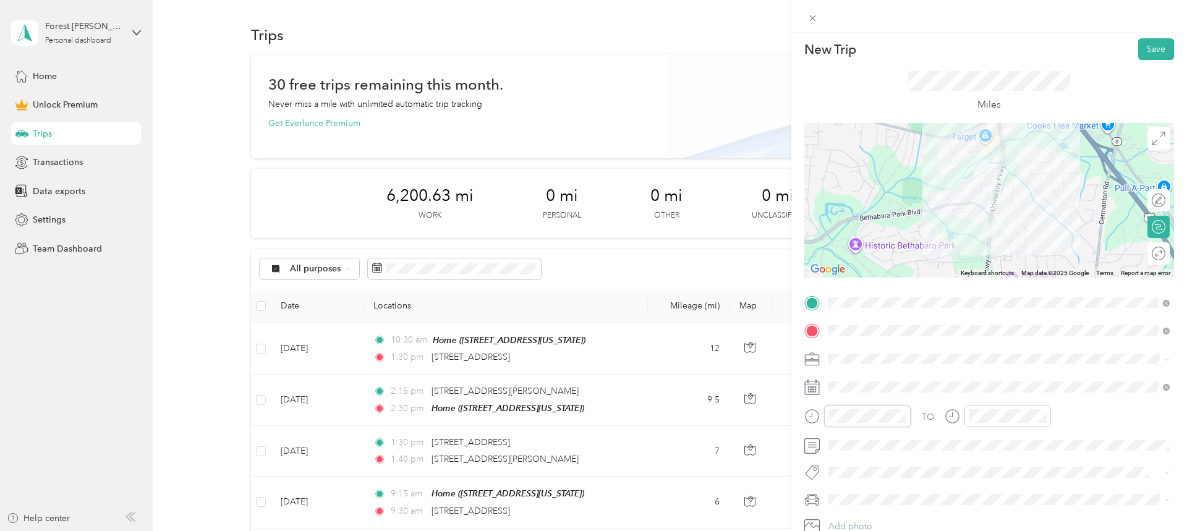
click at [821, 416] on div at bounding box center [858, 417] width 106 height 22
click at [1155, 252] on div at bounding box center [1153, 253] width 26 height 13
click at [1156, 223] on div at bounding box center [1159, 226] width 11 height 11
click at [901, 476] on span "Jeep Grand Cherokee" at bounding box center [877, 477] width 88 height 11
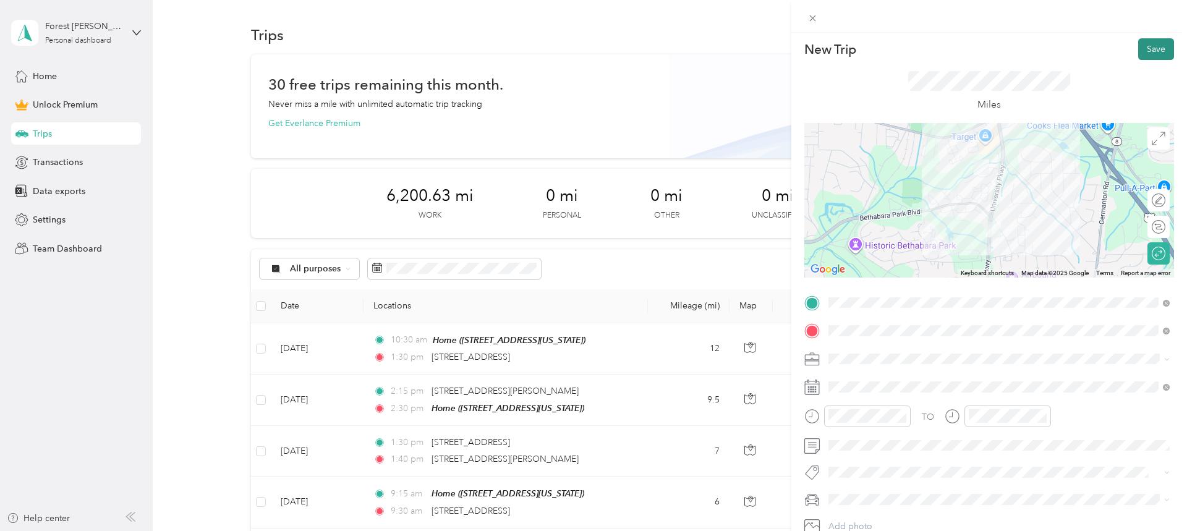
click at [1155, 46] on button "Save" at bounding box center [1157, 49] width 36 height 22
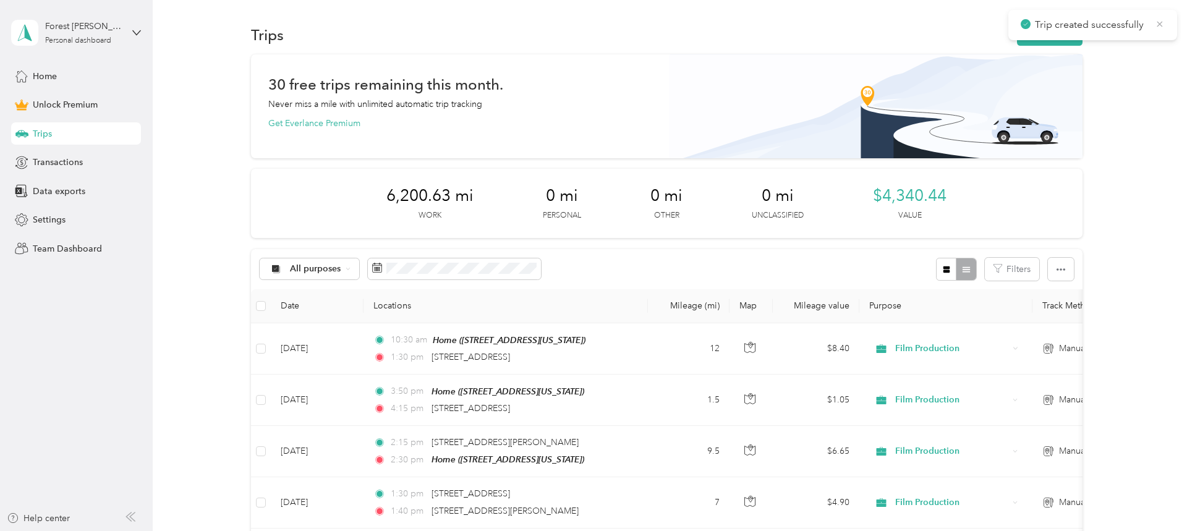
click at [1158, 27] on icon at bounding box center [1160, 24] width 10 height 11
click at [1076, 27] on button "New trip" at bounding box center [1050, 35] width 66 height 22
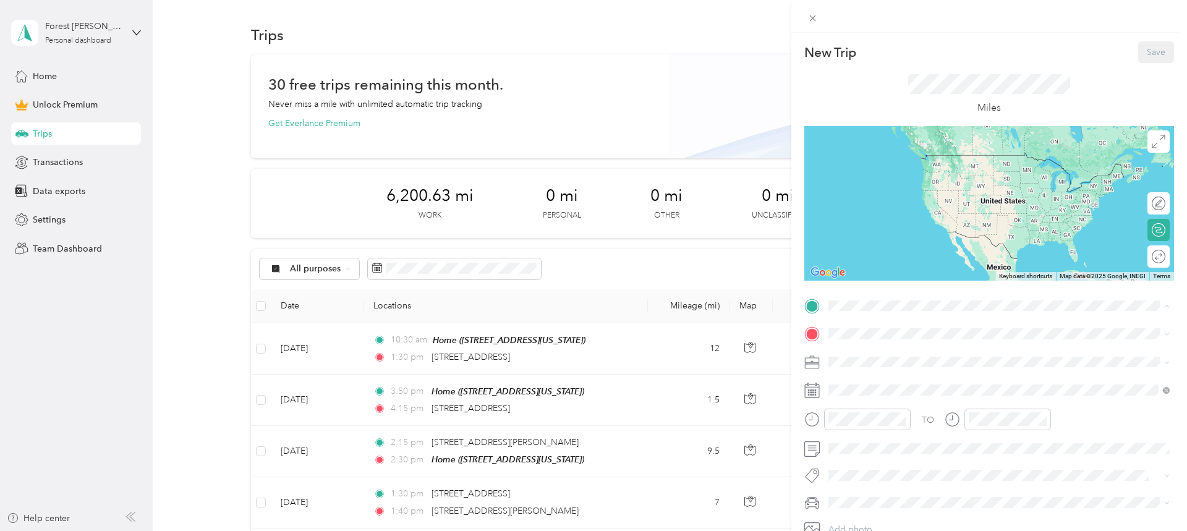
click at [894, 353] on div "Home" at bounding box center [914, 354] width 124 height 11
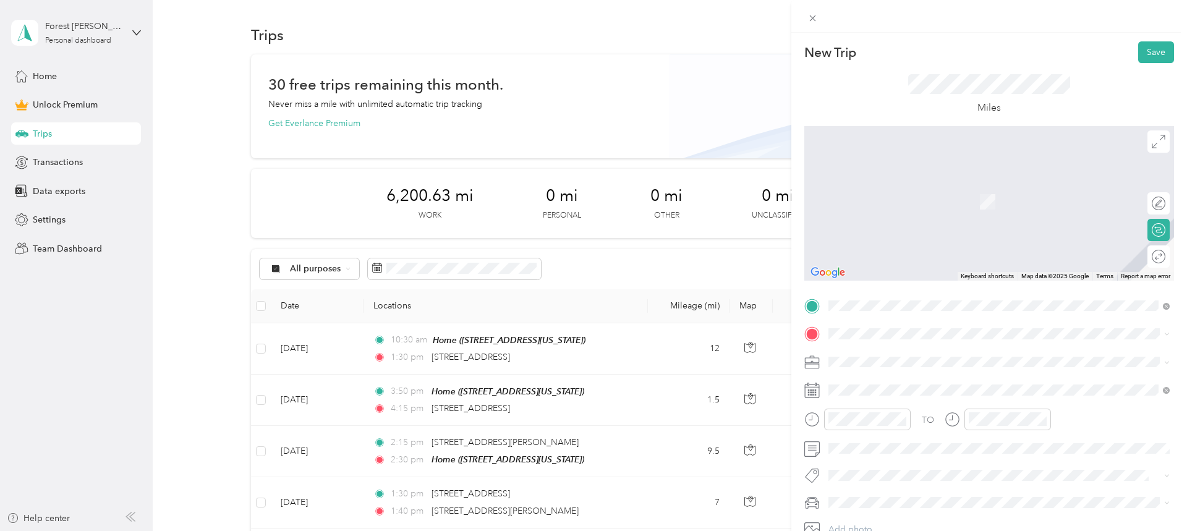
click at [949, 379] on span "5601 University Parkway Winston-Salem, North Carolina 27105, United States" at bounding box center [914, 373] width 124 height 11
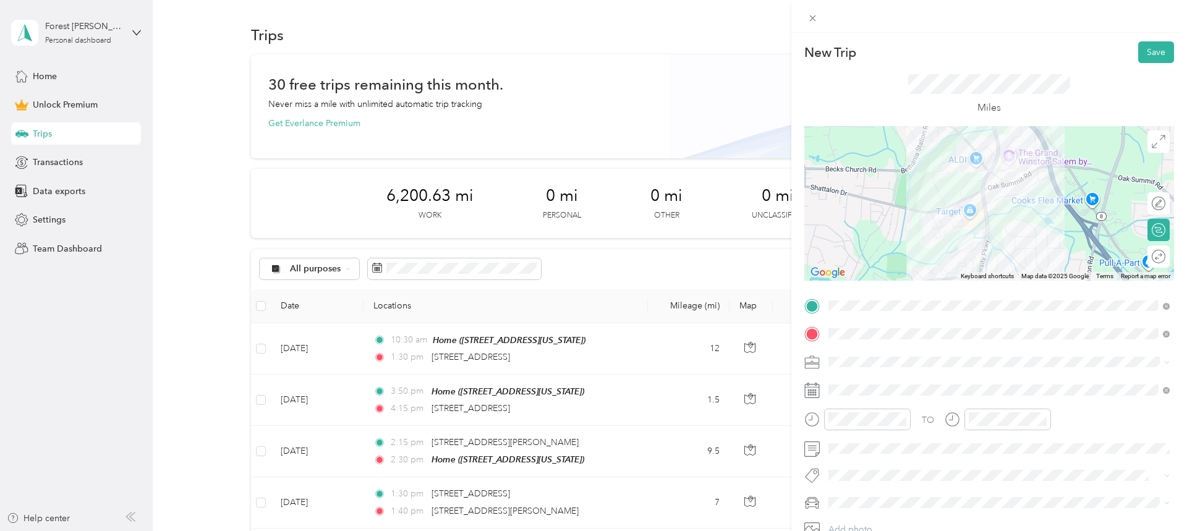
click at [1012, 152] on div at bounding box center [990, 203] width 370 height 155
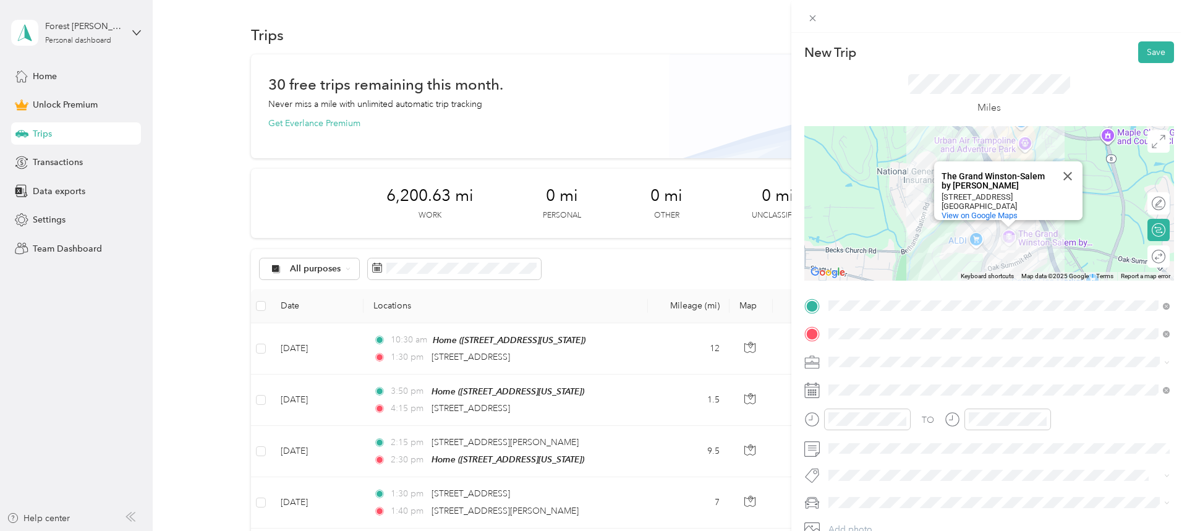
click at [863, 234] on li "Film Production" at bounding box center [999, 230] width 350 height 22
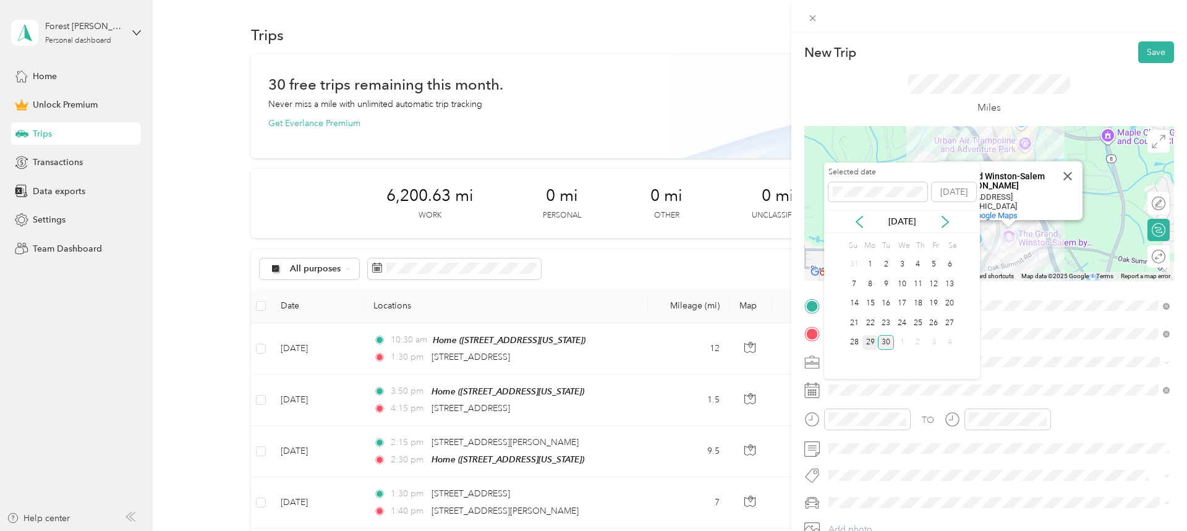
click at [873, 343] on div "29" at bounding box center [871, 342] width 16 height 15
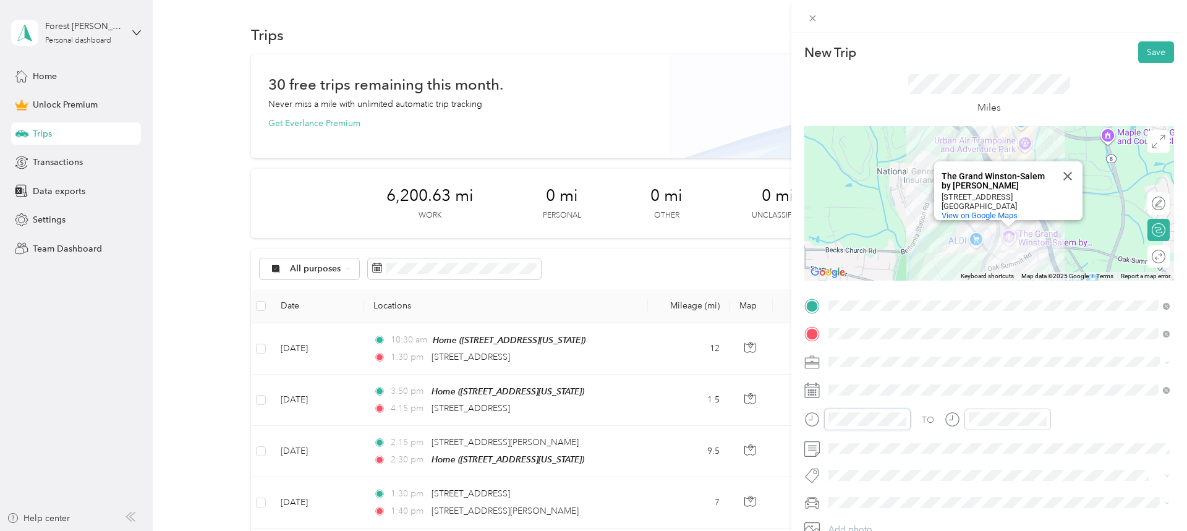
click at [818, 419] on div at bounding box center [858, 420] width 106 height 22
click at [881, 481] on span "Jeep Grand Cherokee" at bounding box center [877, 481] width 88 height 11
click at [1153, 255] on div at bounding box center [1153, 256] width 26 height 13
click at [1150, 234] on div at bounding box center [1153, 230] width 26 height 13
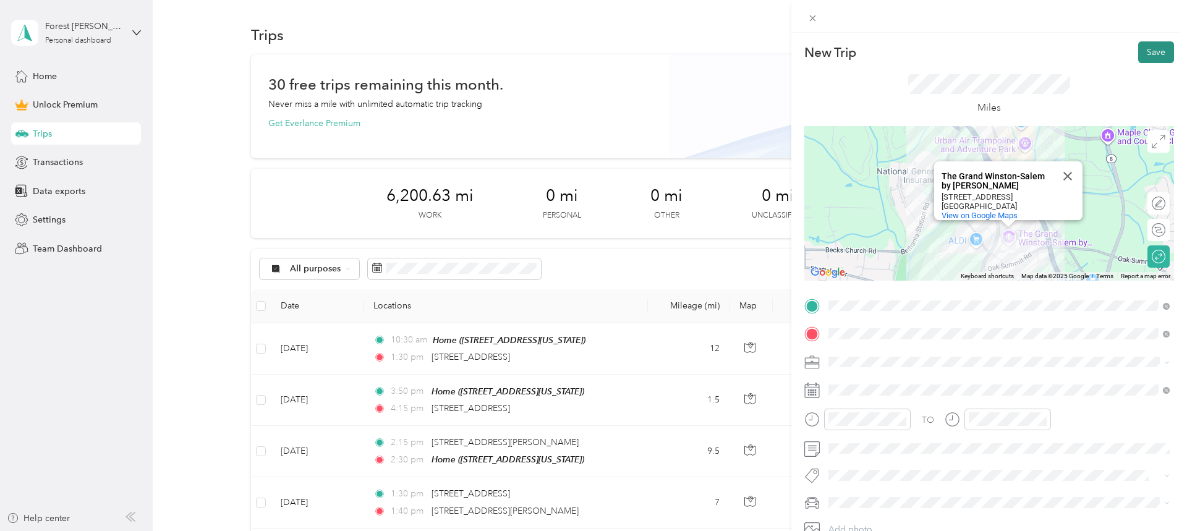
click at [1150, 52] on button "Save" at bounding box center [1157, 52] width 36 height 22
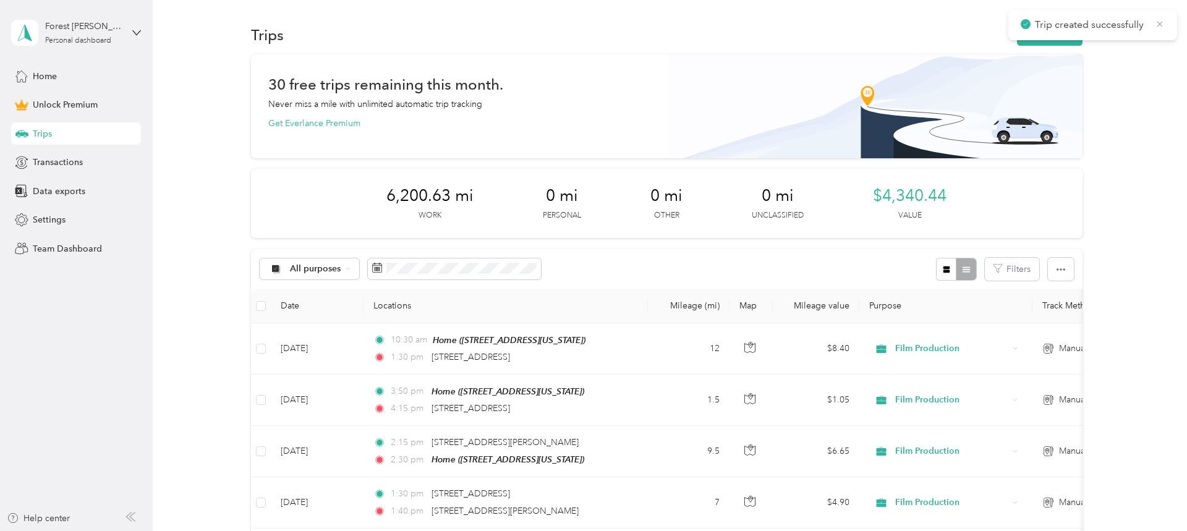
click at [1161, 22] on icon at bounding box center [1161, 24] width 6 height 6
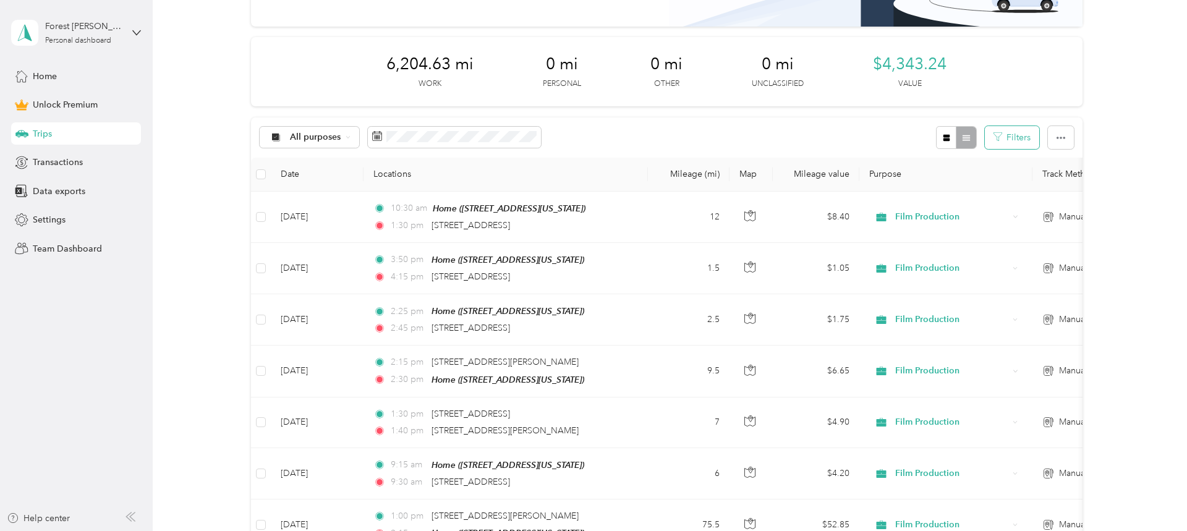
click at [1011, 137] on button "Filters" at bounding box center [1012, 137] width 54 height 23
click at [905, 137] on div "All purposes Filters" at bounding box center [667, 138] width 832 height 40
click at [950, 136] on icon "button" at bounding box center [946, 138] width 7 height 7
